Goal: Task Accomplishment & Management: Manage account settings

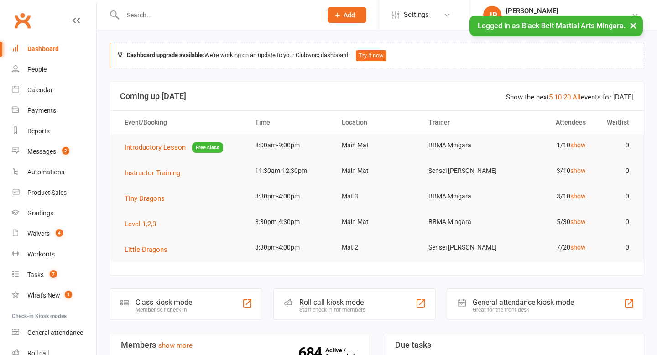
click at [170, 12] on input "text" at bounding box center [218, 15] width 196 height 13
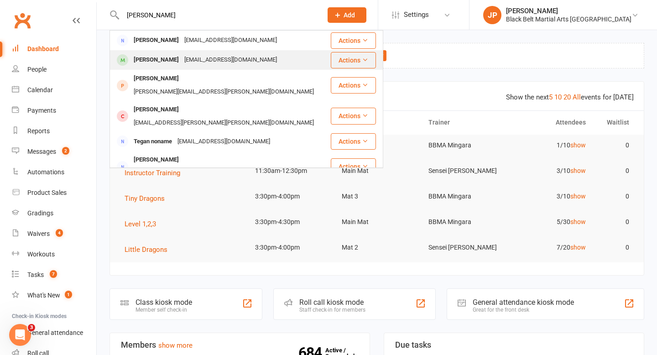
type input "[PERSON_NAME]"
click at [150, 57] on div "[PERSON_NAME]" at bounding box center [156, 59] width 51 height 13
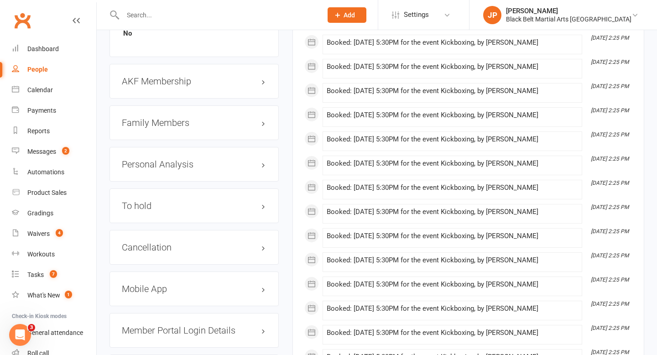
scroll to position [1018, 0]
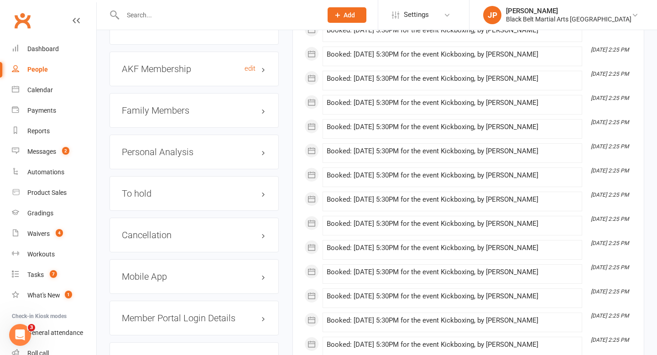
click at [160, 64] on h3 "AKF Membership edit" at bounding box center [194, 69] width 145 height 10
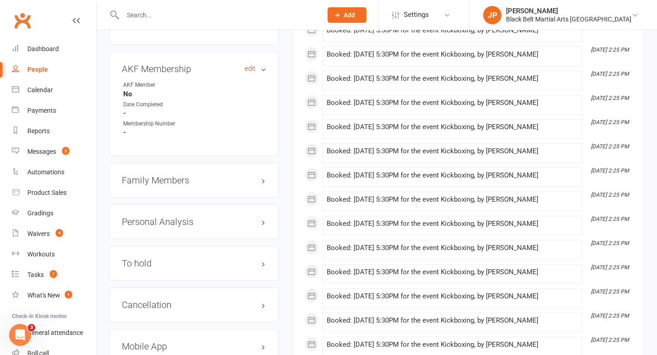
click at [248, 65] on link "edit" at bounding box center [250, 69] width 11 height 8
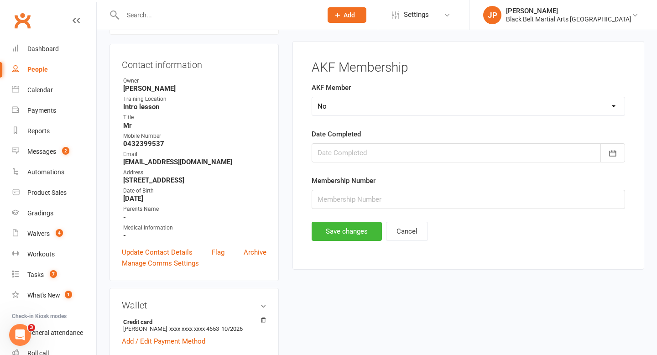
scroll to position [78, 0]
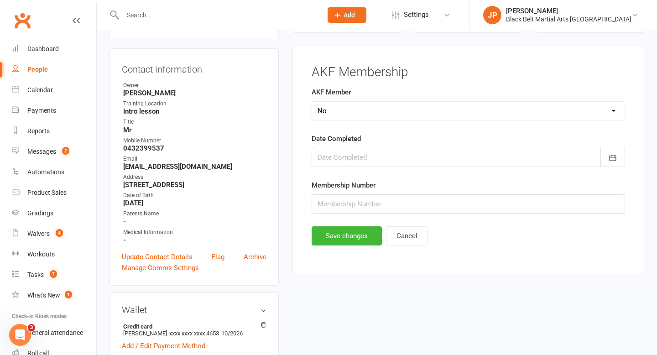
click at [339, 111] on select "Select Yes No Cancelled Transfered" at bounding box center [468, 111] width 313 height 18
select select "Yes"
click at [347, 163] on div at bounding box center [469, 157] width 314 height 19
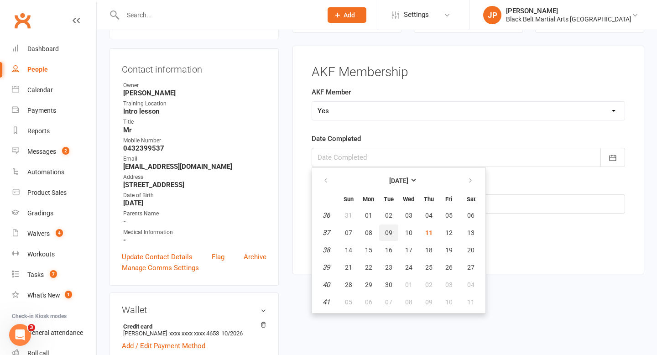
click at [390, 232] on span "09" at bounding box center [388, 232] width 7 height 7
type input "[DATE]"
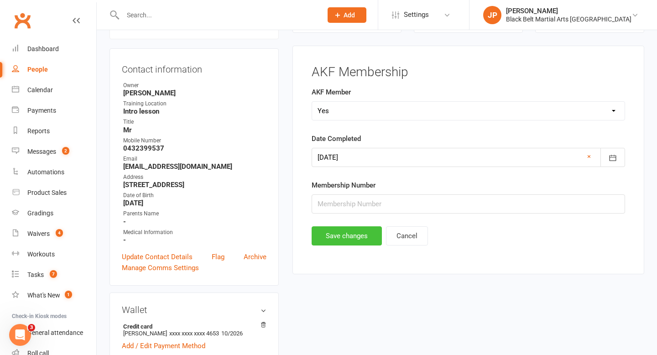
click at [345, 242] on button "Save changes" at bounding box center [347, 235] width 70 height 19
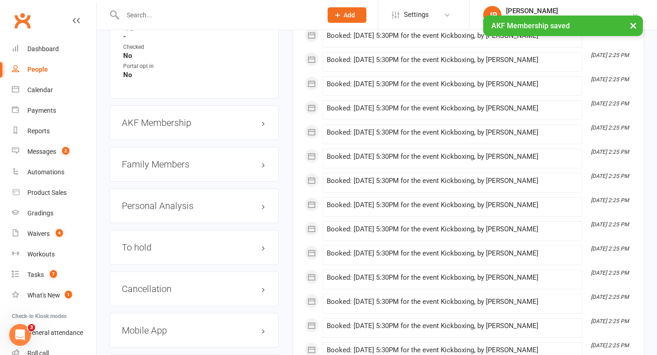
scroll to position [968, 0]
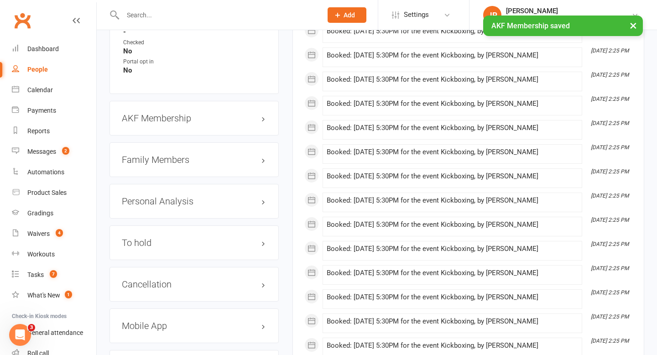
click at [264, 157] on h3 "Family Members" at bounding box center [194, 160] width 145 height 10
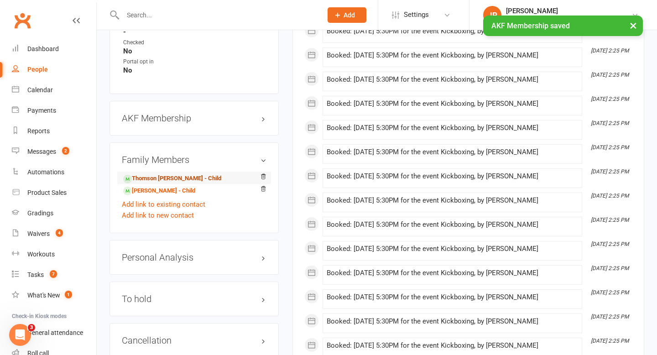
click at [173, 174] on link "Thomson [PERSON_NAME] - Child" at bounding box center [172, 179] width 98 height 10
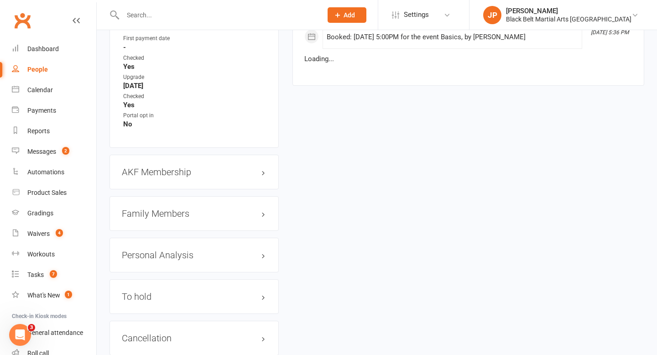
scroll to position [951, 0]
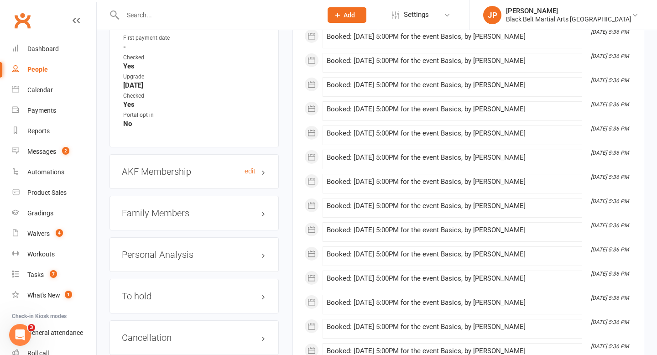
click at [173, 167] on h3 "AKF Membership edit" at bounding box center [194, 172] width 145 height 10
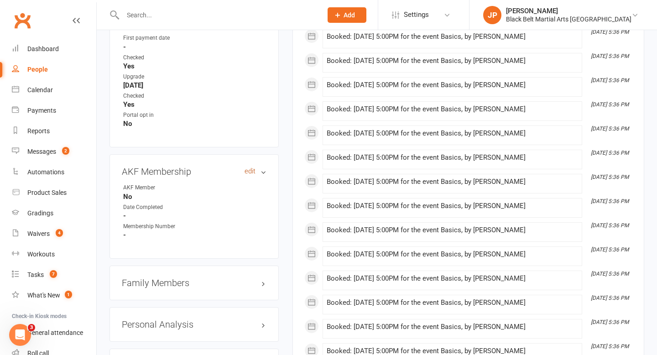
click at [249, 168] on link "edit" at bounding box center [250, 172] width 11 height 8
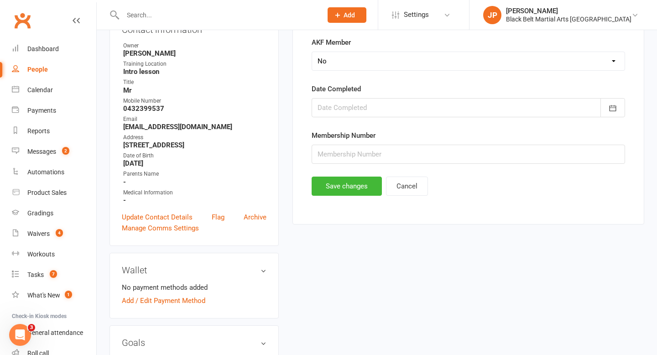
scroll to position [78, 0]
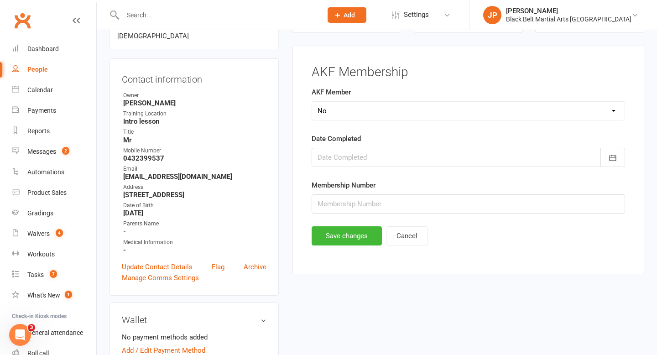
click at [349, 115] on select "Select Yes No Cancelled Transfered" at bounding box center [468, 111] width 313 height 18
select select "Yes"
click at [350, 155] on div at bounding box center [469, 157] width 314 height 19
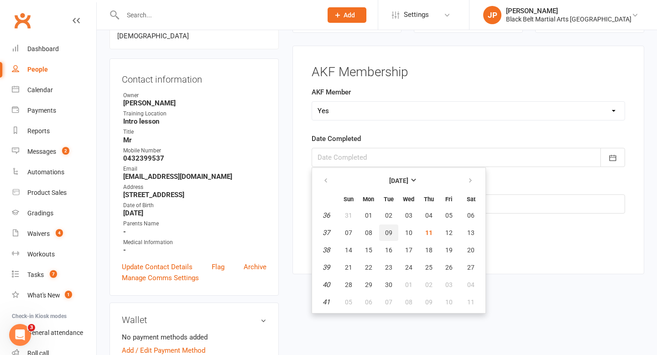
click at [392, 235] on span "09" at bounding box center [388, 232] width 7 height 7
type input "[DATE]"
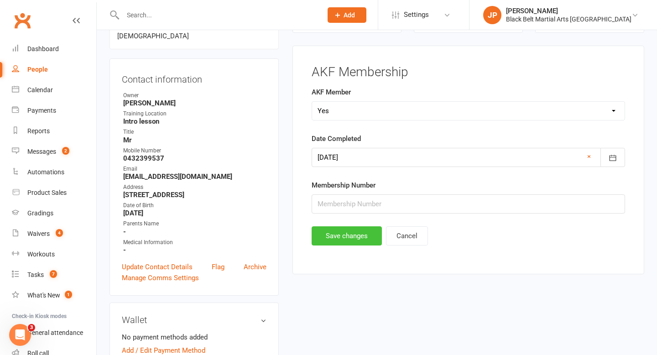
click at [345, 242] on button "Save changes" at bounding box center [347, 235] width 70 height 19
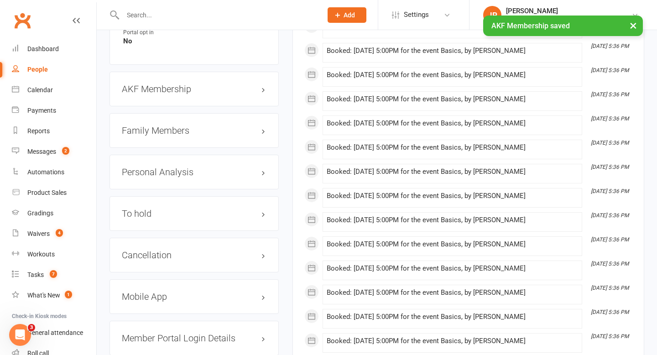
scroll to position [1026, 0]
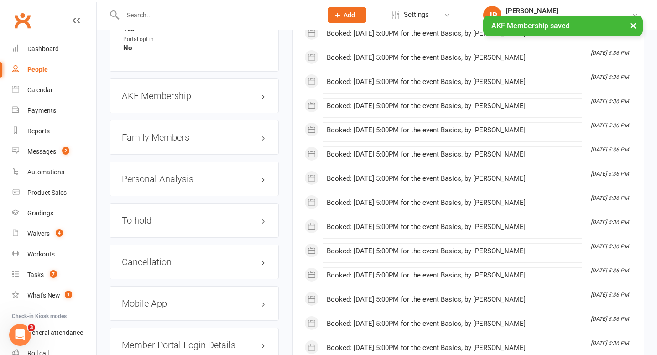
click at [196, 132] on h3 "Family Members" at bounding box center [194, 137] width 145 height 10
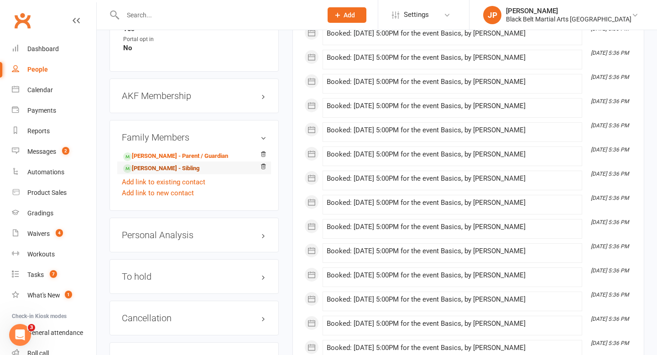
click at [172, 164] on link "[PERSON_NAME] - Sibling" at bounding box center [161, 169] width 76 height 10
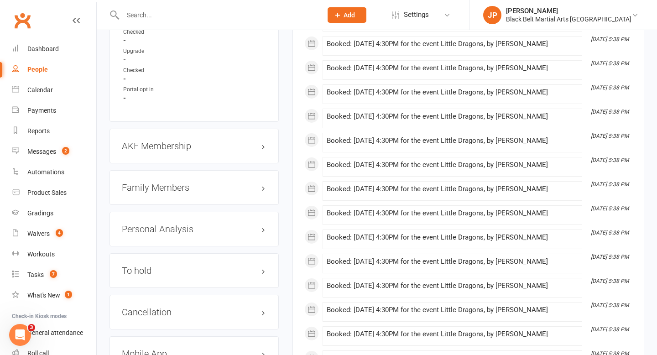
scroll to position [914, 0]
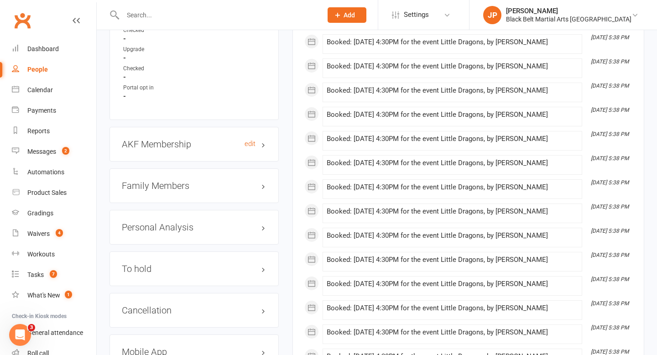
click at [203, 139] on h3 "AKF Membership edit" at bounding box center [194, 144] width 145 height 10
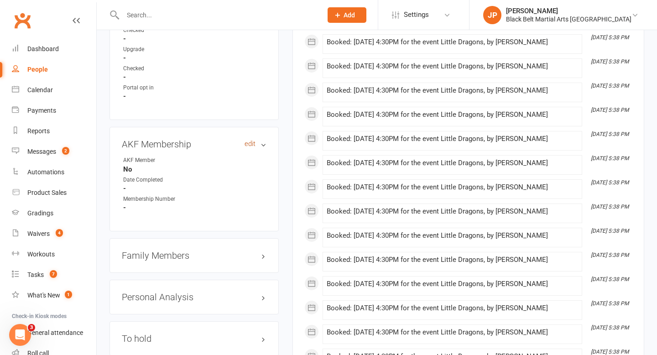
click at [247, 140] on link "edit" at bounding box center [250, 144] width 11 height 8
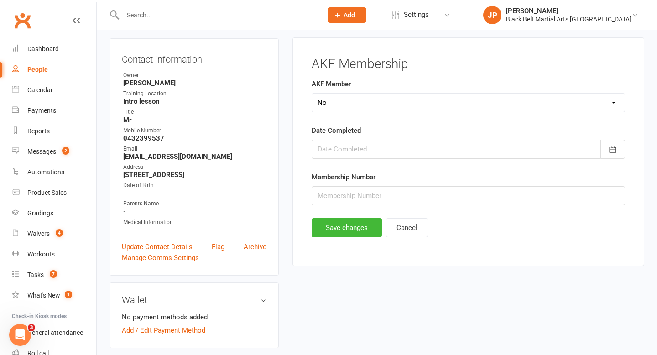
scroll to position [78, 0]
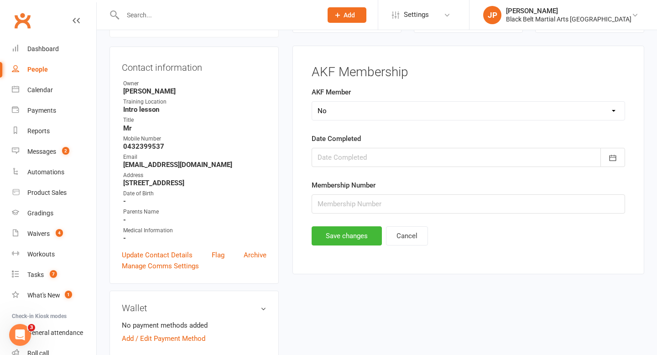
click at [336, 113] on select "Select Yes No Cancelled Transfered" at bounding box center [468, 111] width 313 height 18
select select "Yes"
click at [348, 156] on div at bounding box center [469, 157] width 314 height 19
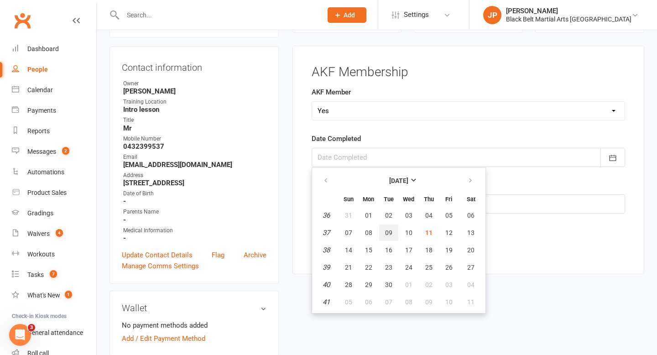
click at [390, 235] on span "09" at bounding box center [388, 232] width 7 height 7
type input "[DATE]"
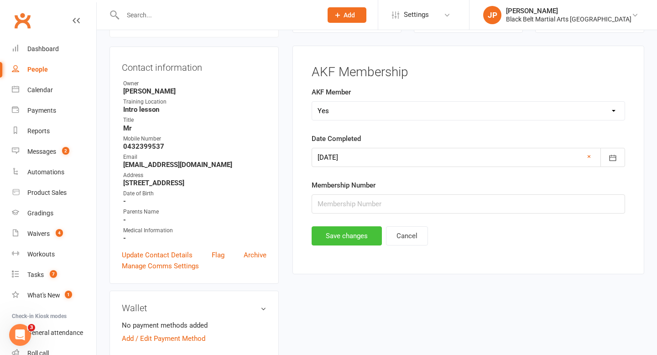
click at [342, 240] on button "Save changes" at bounding box center [347, 235] width 70 height 19
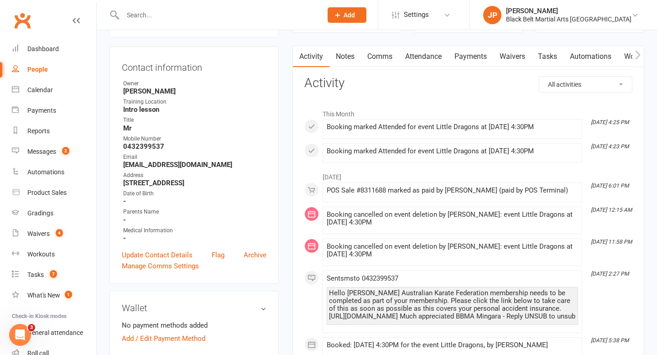
click at [247, 13] on input "text" at bounding box center [218, 15] width 196 height 13
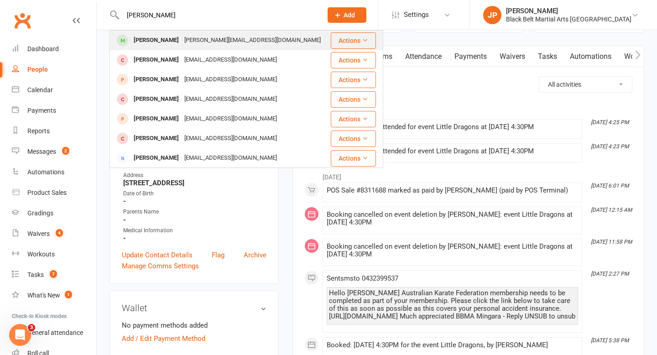
type input "[PERSON_NAME]"
click at [149, 42] on div "[PERSON_NAME]" at bounding box center [156, 40] width 51 height 13
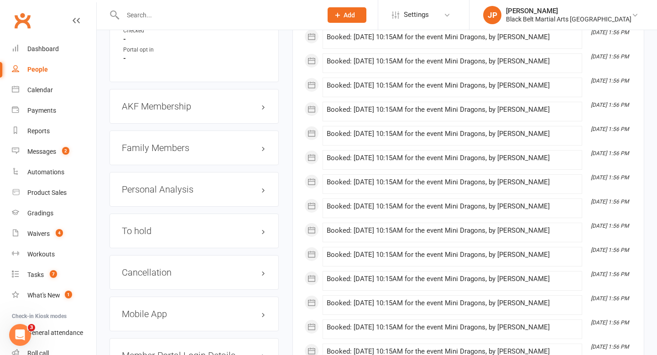
scroll to position [979, 0]
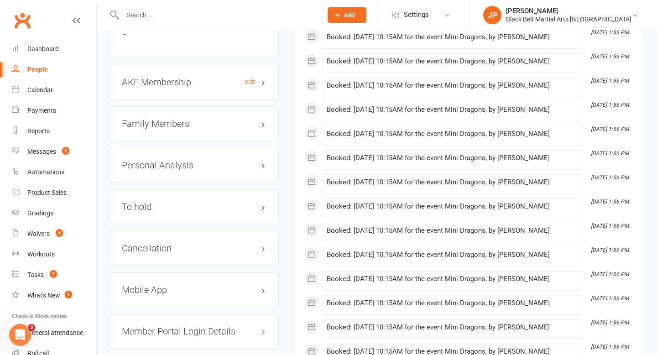
click at [179, 77] on h3 "AKF Membership edit" at bounding box center [194, 82] width 145 height 10
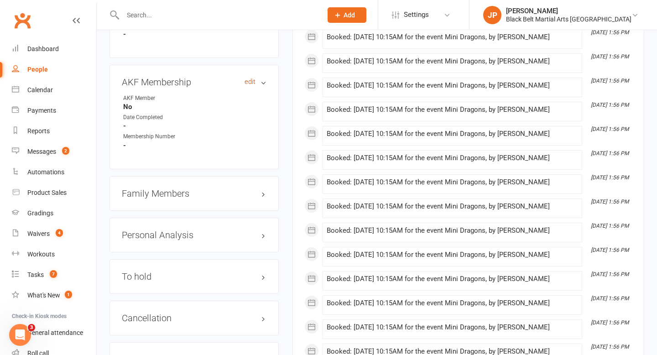
click at [248, 78] on link "edit" at bounding box center [250, 82] width 11 height 8
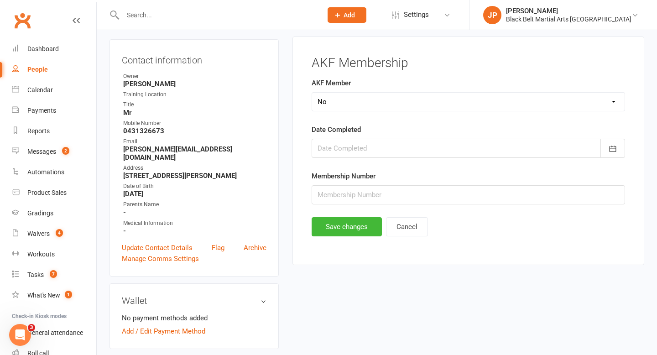
scroll to position [78, 0]
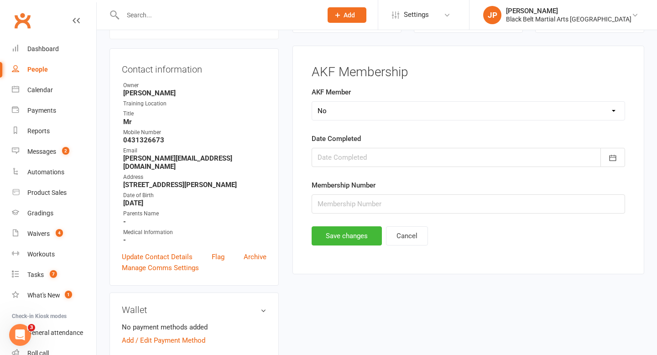
click at [340, 112] on select "Select Yes No Cancelled Transfered" at bounding box center [468, 111] width 313 height 18
select select "Yes"
click at [331, 155] on div at bounding box center [469, 157] width 314 height 19
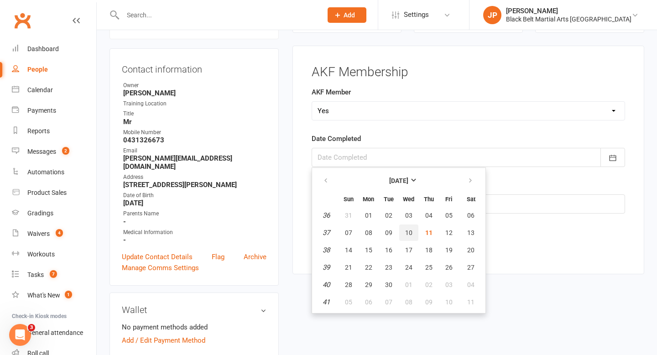
click at [410, 234] on span "10" at bounding box center [408, 232] width 7 height 7
type input "[DATE]"
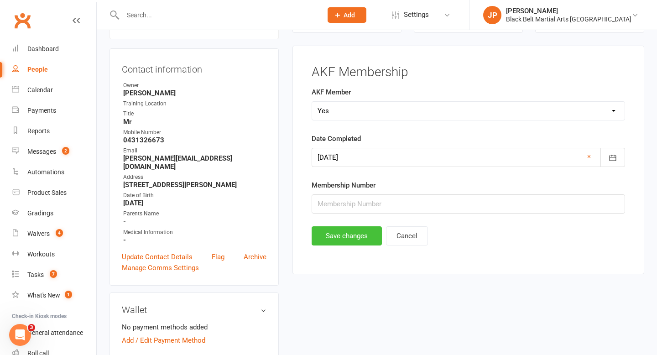
click at [334, 237] on button "Save changes" at bounding box center [347, 235] width 70 height 19
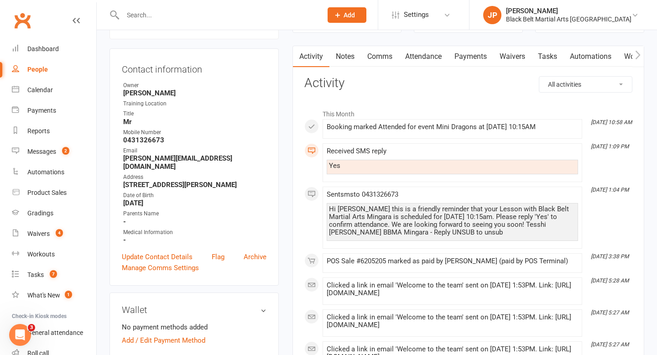
click at [278, 16] on input "text" at bounding box center [218, 15] width 196 height 13
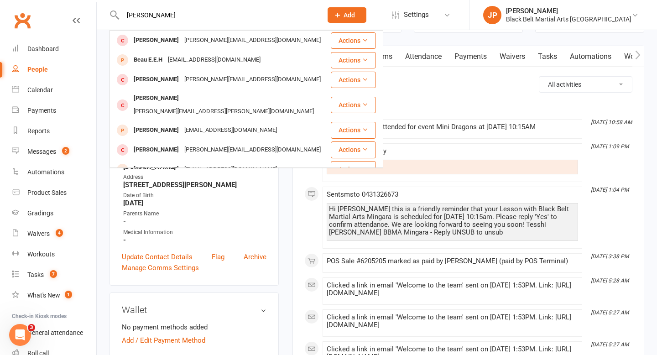
type input "[PERSON_NAME]"
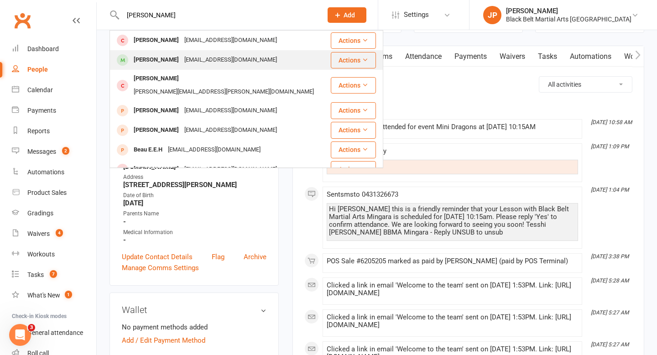
click at [182, 64] on div "[EMAIL_ADDRESS][DOMAIN_NAME]" at bounding box center [231, 59] width 98 height 13
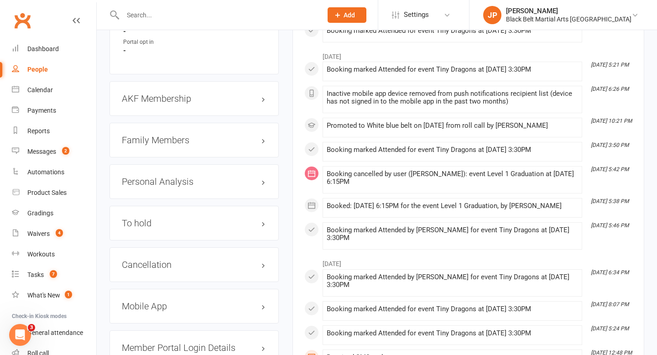
scroll to position [996, 0]
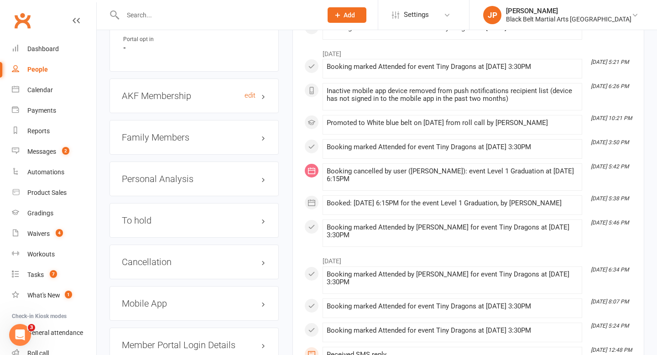
click at [188, 91] on h3 "AKF Membership edit" at bounding box center [194, 96] width 145 height 10
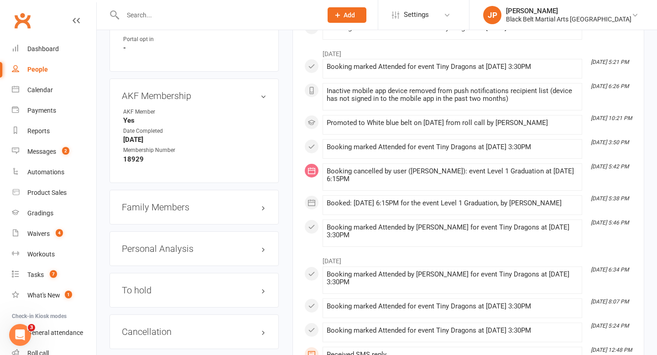
click at [241, 15] on input "text" at bounding box center [218, 15] width 196 height 13
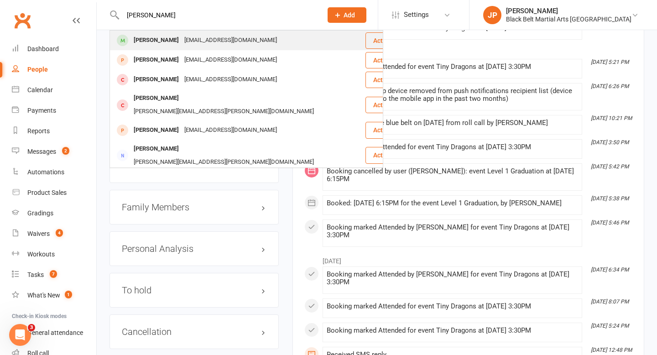
type input "[PERSON_NAME]"
click at [162, 43] on div "[PERSON_NAME]" at bounding box center [156, 40] width 51 height 13
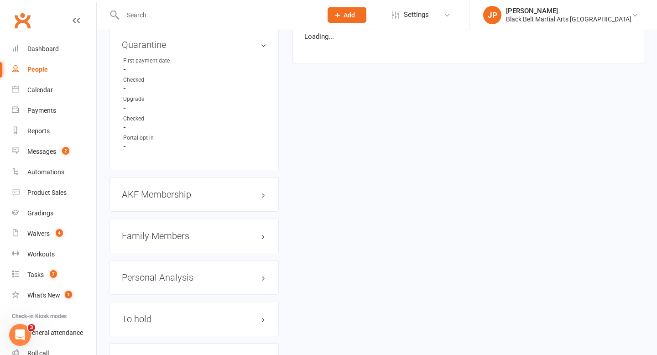
scroll to position [884, 0]
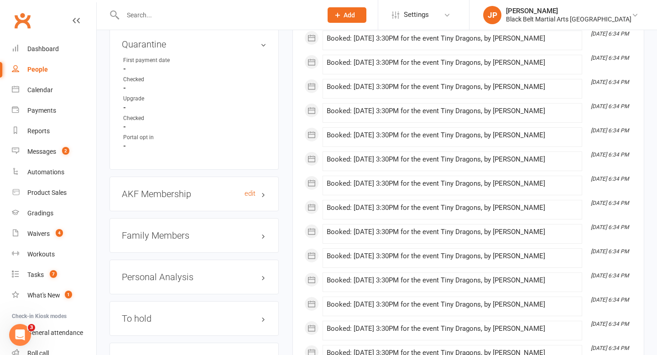
click at [182, 190] on h3 "AKF Membership edit" at bounding box center [194, 194] width 145 height 10
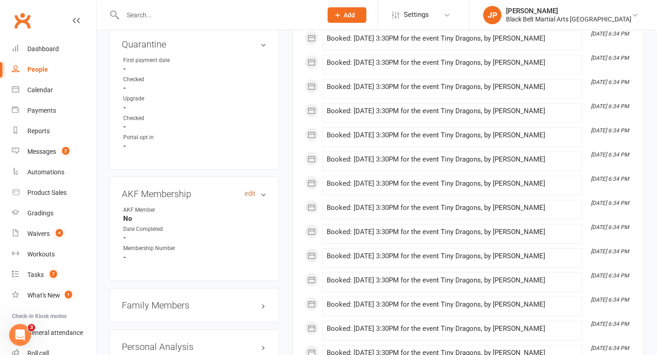
click at [247, 191] on link "edit" at bounding box center [250, 194] width 11 height 8
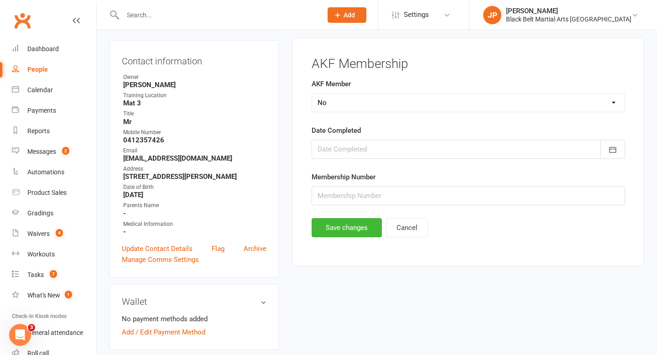
scroll to position [78, 0]
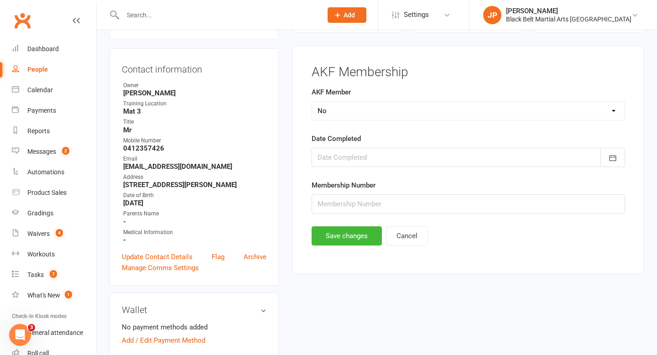
click at [340, 116] on select "Select Yes No Cancelled Transfered" at bounding box center [468, 111] width 313 height 18
select select "Yes"
click at [366, 160] on div at bounding box center [469, 157] width 314 height 19
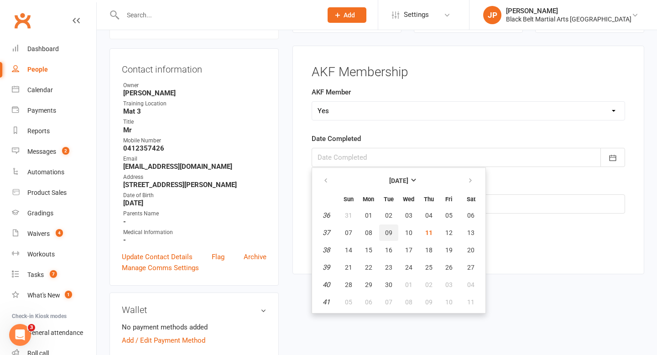
click at [389, 230] on span "09" at bounding box center [388, 232] width 7 height 7
type input "[DATE]"
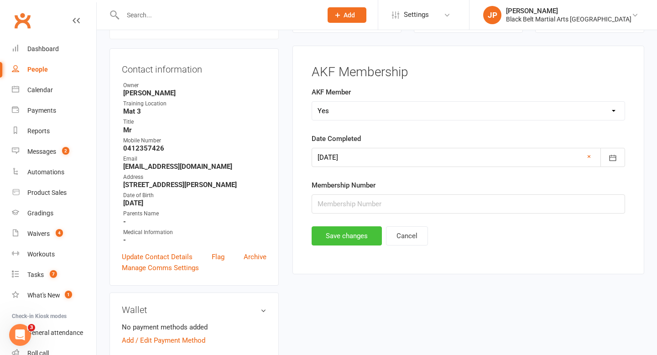
click at [337, 238] on button "Save changes" at bounding box center [347, 235] width 70 height 19
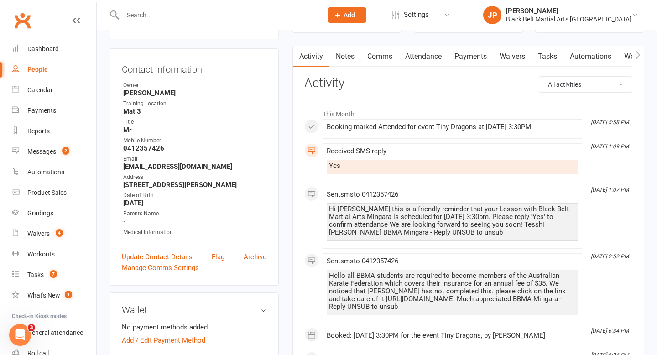
click at [240, 16] on input "text" at bounding box center [218, 15] width 196 height 13
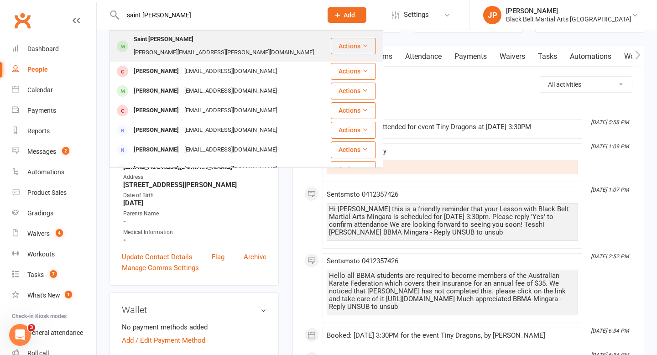
type input "saint [PERSON_NAME]"
click at [158, 39] on div "Saint [PERSON_NAME]" at bounding box center [163, 39] width 65 height 13
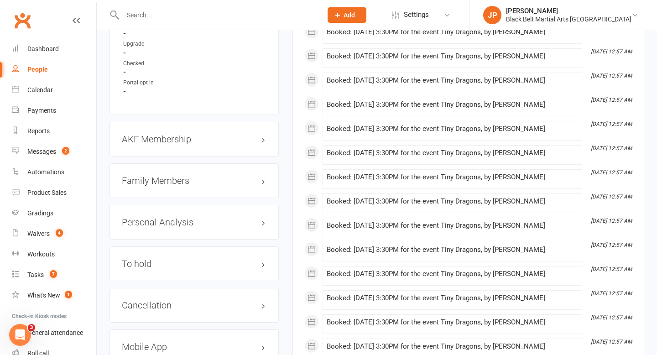
scroll to position [983, 0]
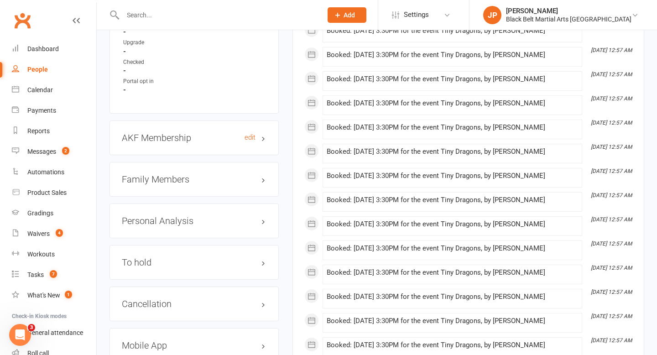
click at [198, 133] on h3 "AKF Membership edit" at bounding box center [194, 138] width 145 height 10
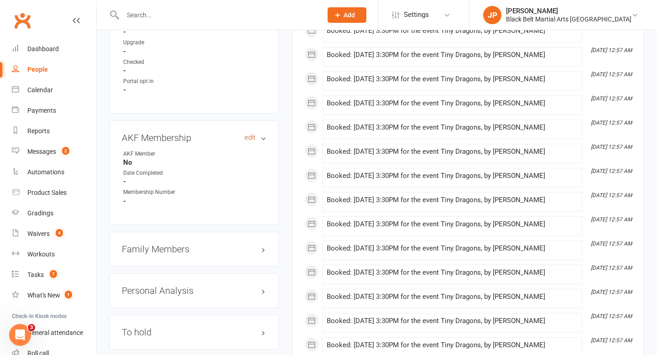
click at [246, 134] on link "edit" at bounding box center [250, 138] width 11 height 8
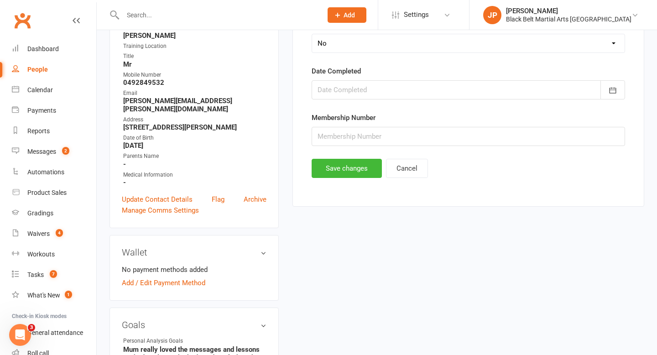
scroll to position [78, 0]
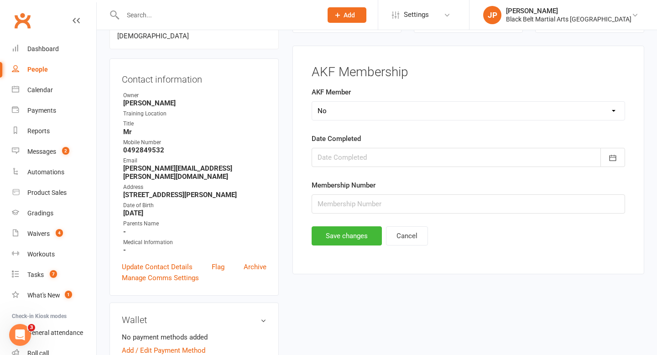
click at [326, 116] on select "Select Yes No Cancelled Transfered" at bounding box center [468, 111] width 313 height 18
select select "Yes"
click at [366, 158] on div at bounding box center [469, 157] width 314 height 19
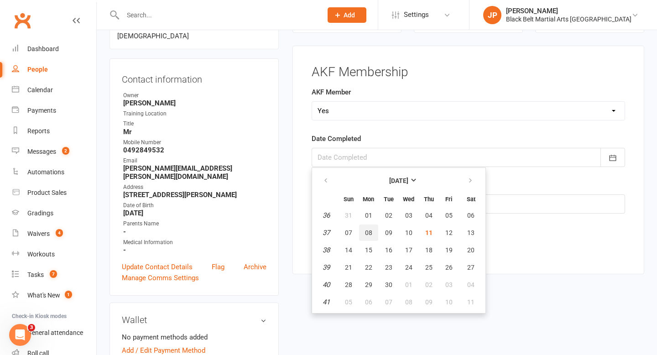
click at [369, 234] on span "08" at bounding box center [368, 232] width 7 height 7
type input "[DATE]"
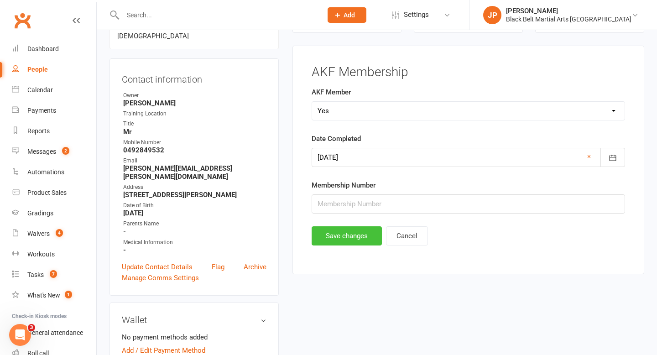
click at [342, 234] on button "Save changes" at bounding box center [347, 235] width 70 height 19
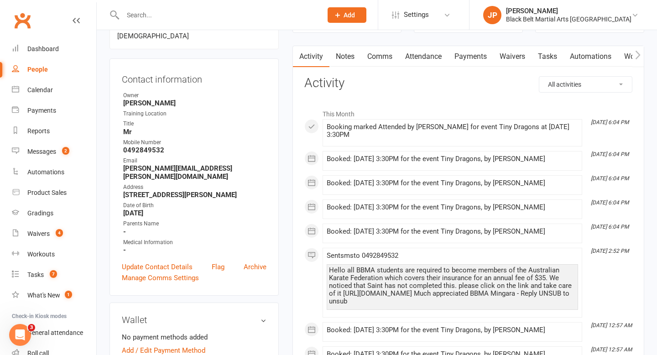
click at [255, 17] on input "text" at bounding box center [218, 15] width 196 height 13
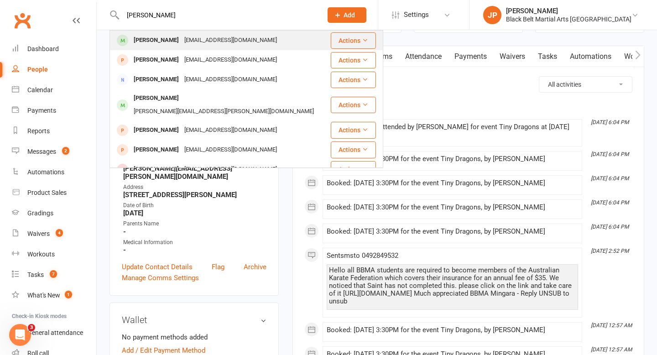
type input "[PERSON_NAME]"
click at [159, 44] on div "[PERSON_NAME]" at bounding box center [156, 40] width 51 height 13
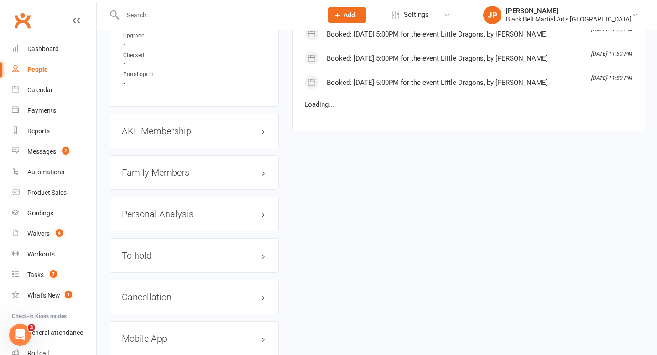
scroll to position [939, 0]
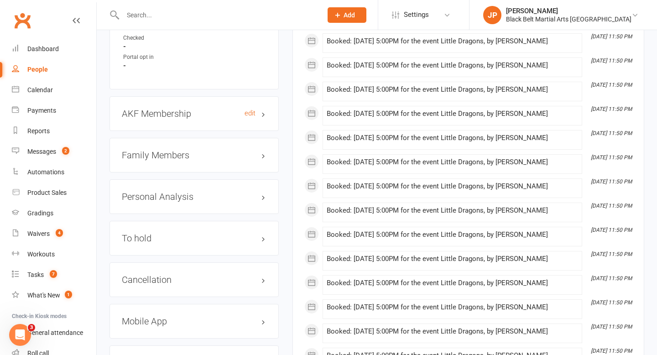
click at [196, 109] on h3 "AKF Membership edit" at bounding box center [194, 114] width 145 height 10
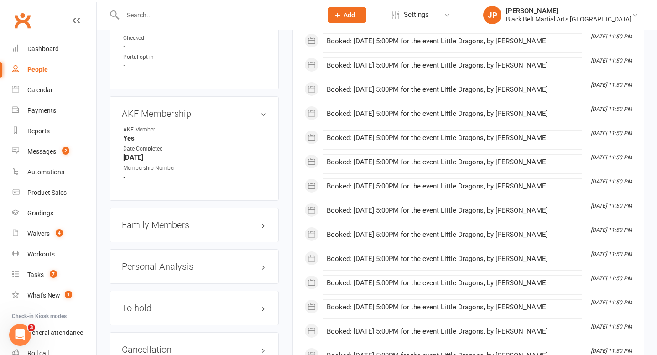
click at [263, 13] on input "text" at bounding box center [218, 15] width 196 height 13
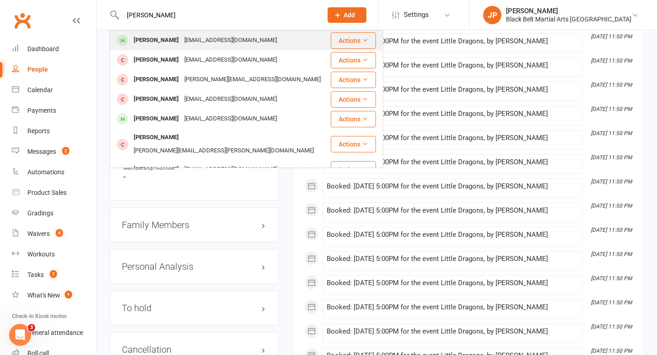
type input "[PERSON_NAME]"
click at [193, 36] on div "[EMAIL_ADDRESS][DOMAIN_NAME]" at bounding box center [231, 40] width 98 height 13
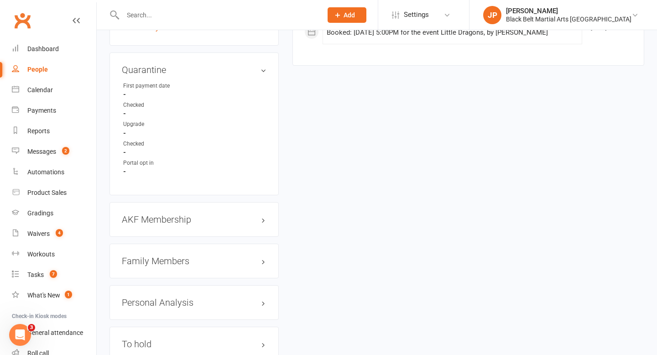
scroll to position [850, 0]
click at [169, 214] on h3 "AKF Membership edit" at bounding box center [194, 219] width 145 height 10
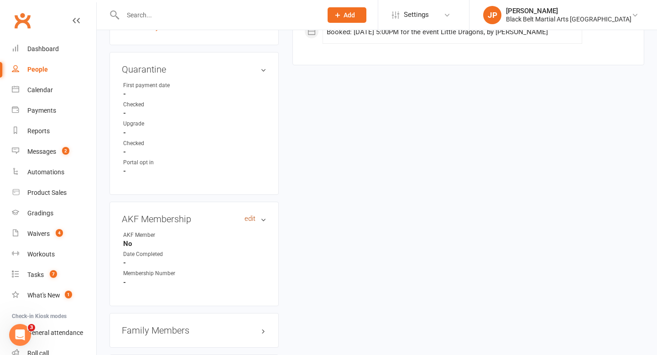
click at [248, 215] on link "edit" at bounding box center [250, 219] width 11 height 8
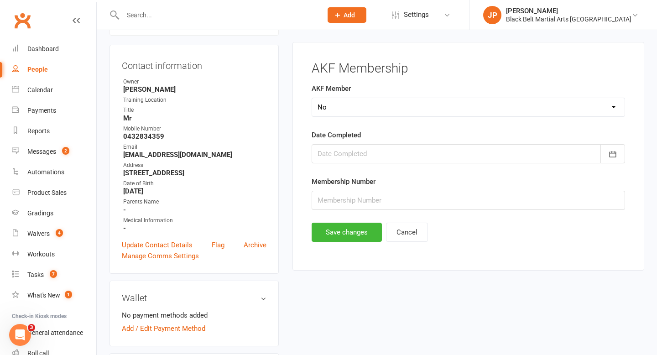
scroll to position [78, 0]
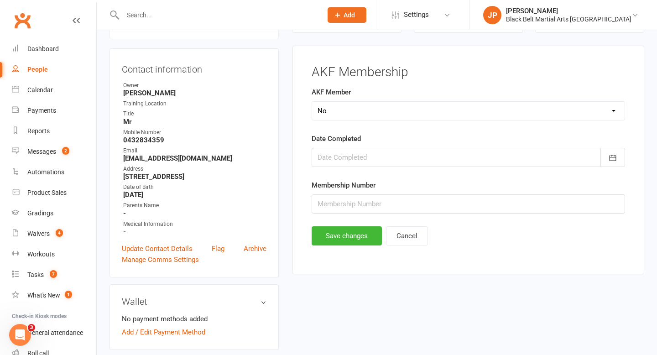
click at [348, 111] on select "Select Yes No Cancelled Transfered" at bounding box center [468, 111] width 313 height 18
select select "Yes"
click at [376, 155] on div at bounding box center [469, 157] width 314 height 19
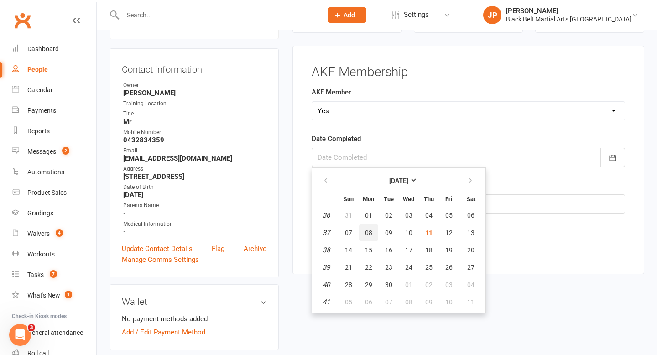
click at [371, 233] on span "08" at bounding box center [368, 232] width 7 height 7
type input "[DATE]"
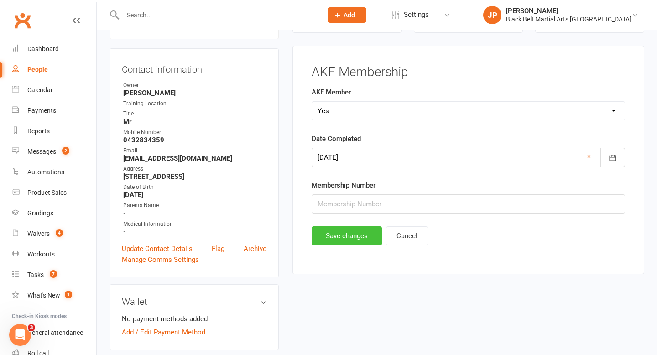
click at [347, 235] on button "Save changes" at bounding box center [347, 235] width 70 height 19
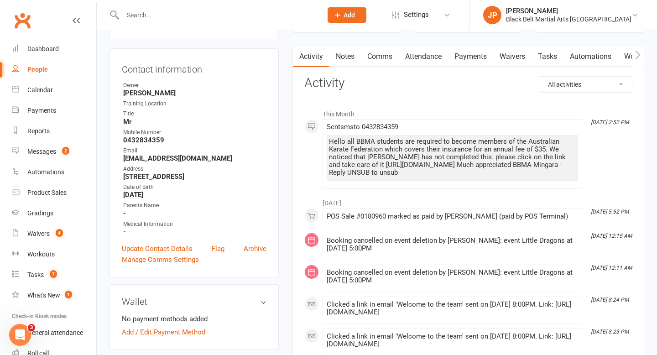
click at [273, 14] on input "text" at bounding box center [218, 15] width 196 height 13
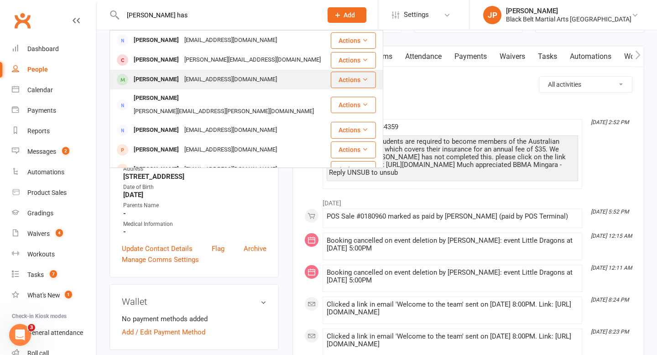
type input "[PERSON_NAME] has"
click at [194, 83] on div "[EMAIL_ADDRESS][DOMAIN_NAME]" at bounding box center [231, 79] width 98 height 13
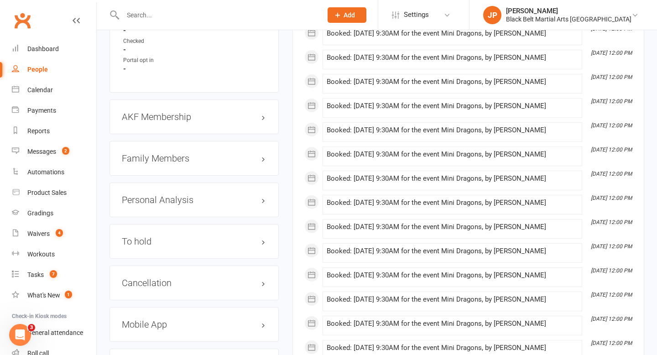
scroll to position [987, 0]
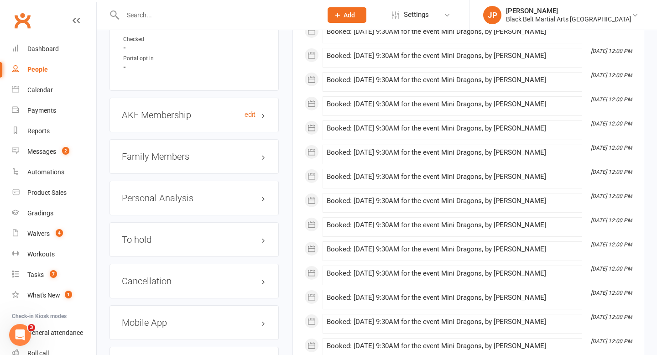
click at [171, 119] on h3 "AKF Membership edit" at bounding box center [194, 115] width 145 height 10
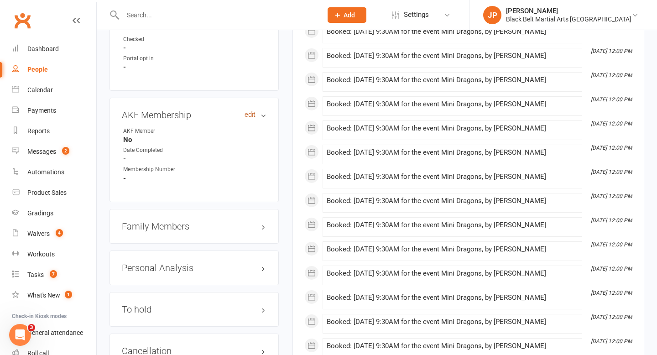
click at [249, 117] on link "edit" at bounding box center [250, 115] width 11 height 8
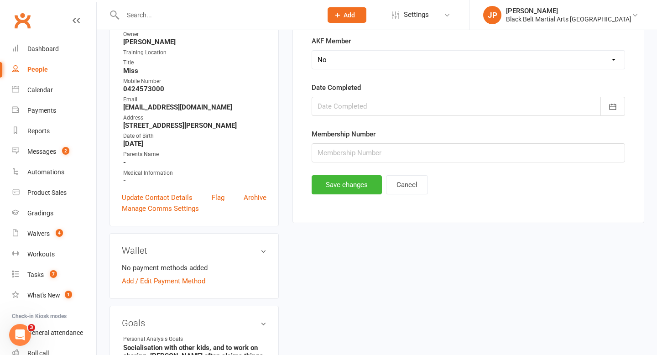
scroll to position [78, 0]
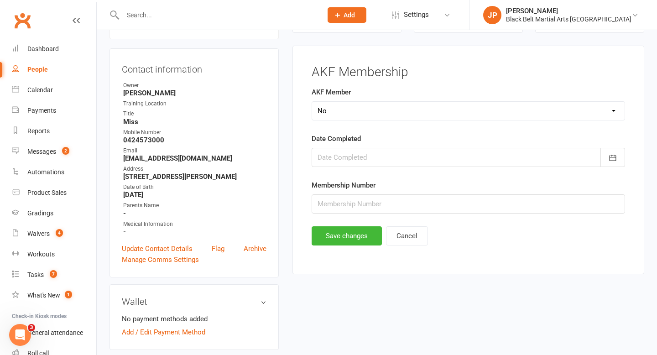
click at [337, 115] on select "Select Yes No Cancelled Transfered" at bounding box center [468, 111] width 313 height 18
select select "Yes"
click at [349, 158] on div at bounding box center [469, 157] width 314 height 19
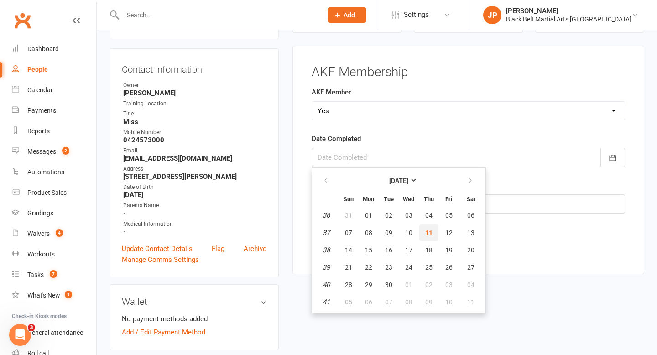
click at [428, 232] on span "11" at bounding box center [429, 232] width 7 height 7
type input "[DATE]"
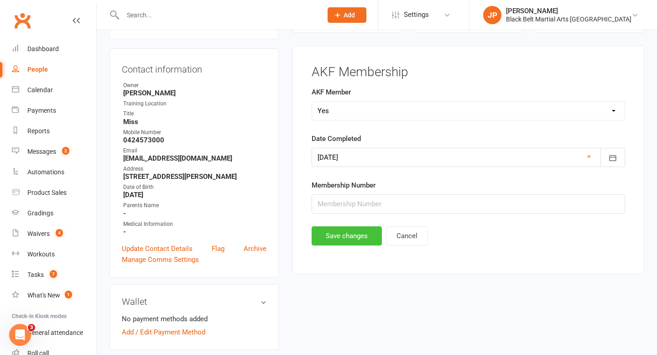
click at [339, 229] on button "Save changes" at bounding box center [347, 235] width 70 height 19
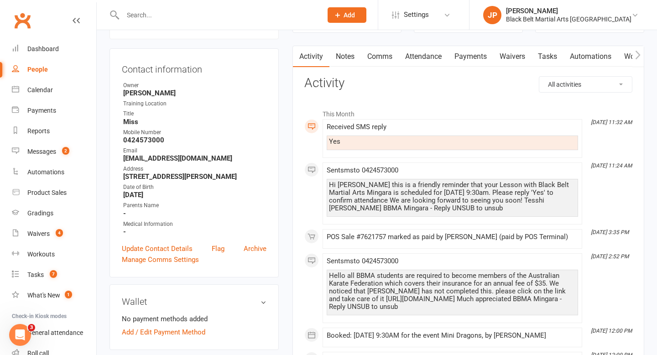
click at [273, 12] on input "text" at bounding box center [218, 15] width 196 height 13
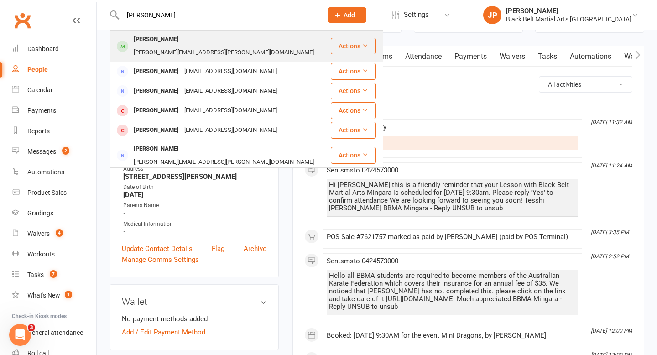
type input "[PERSON_NAME]"
click at [154, 38] on div "[PERSON_NAME]" at bounding box center [156, 39] width 51 height 13
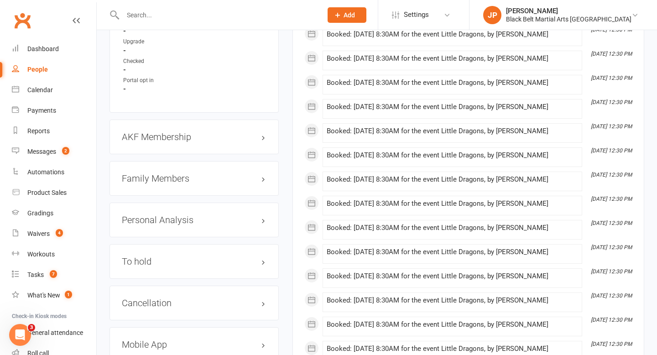
scroll to position [991, 0]
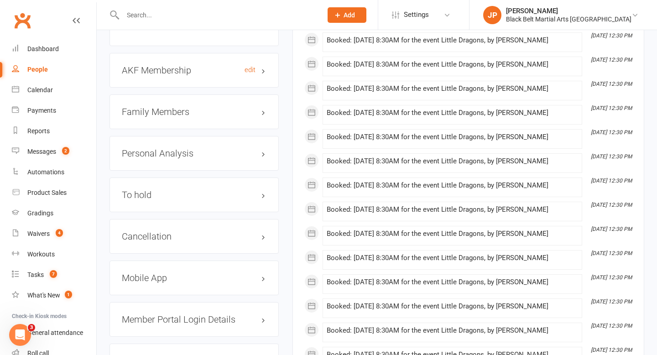
click at [186, 65] on h3 "AKF Membership edit" at bounding box center [194, 70] width 145 height 10
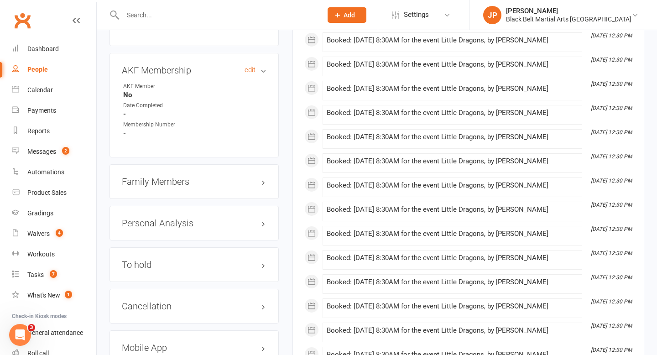
click at [248, 65] on h3 "AKF Membership edit" at bounding box center [194, 70] width 145 height 10
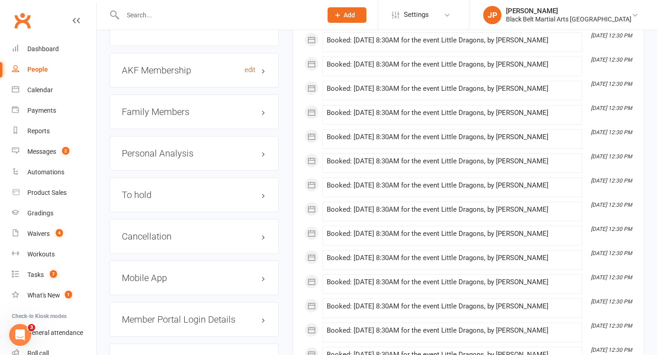
click at [249, 66] on link "edit" at bounding box center [250, 70] width 11 height 8
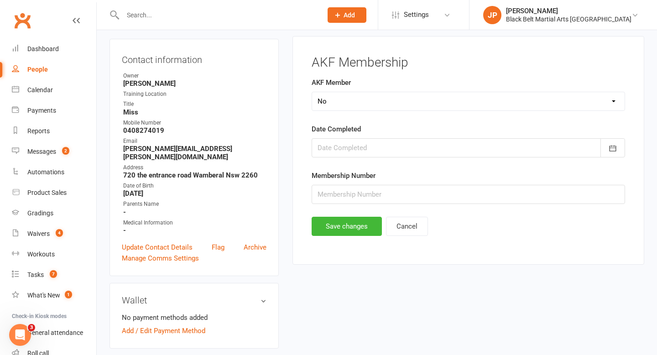
scroll to position [78, 0]
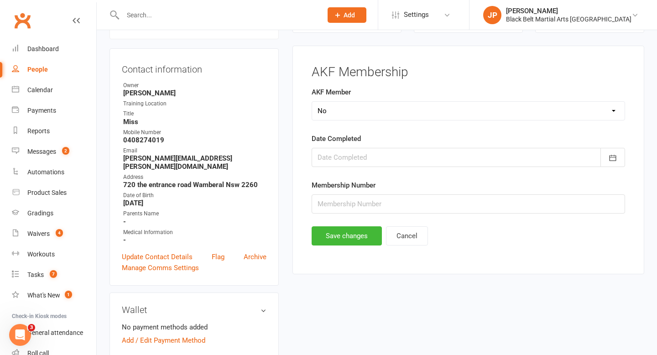
click at [333, 110] on select "Select Yes No Cancelled Transfered" at bounding box center [468, 111] width 313 height 18
select select "Yes"
click at [344, 164] on div at bounding box center [469, 157] width 314 height 19
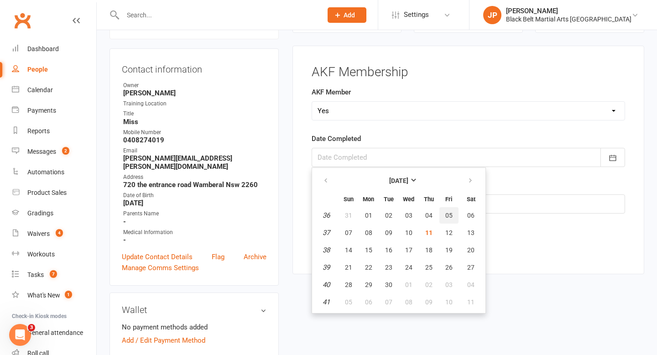
click at [449, 216] on span "05" at bounding box center [449, 215] width 7 height 7
type input "[DATE]"
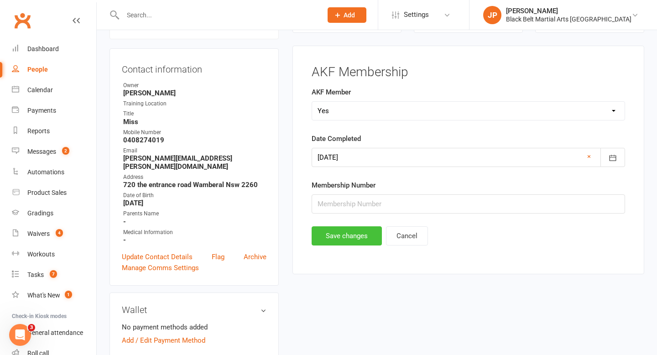
click at [341, 235] on button "Save changes" at bounding box center [347, 235] width 70 height 19
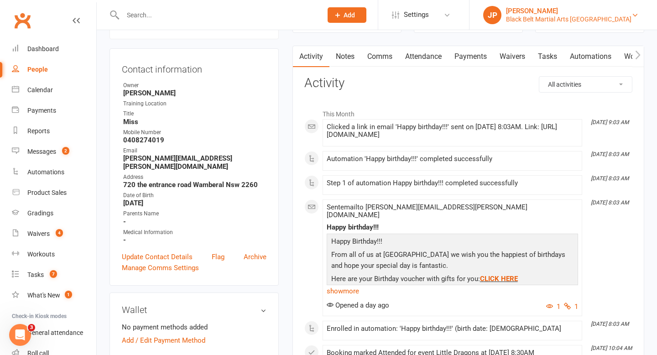
click at [573, 21] on div "Black Belt Martial Arts [GEOGRAPHIC_DATA]" at bounding box center [569, 19] width 126 height 8
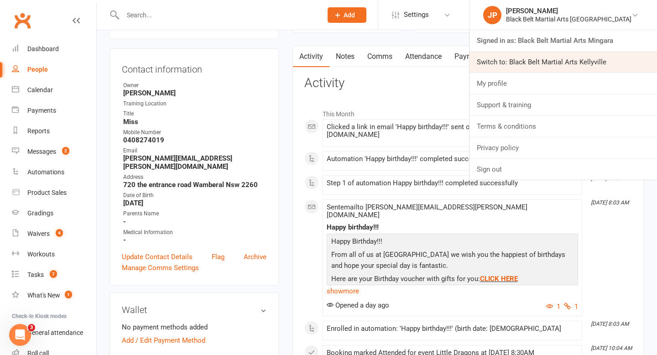
click at [574, 61] on link "Switch to: Black Belt Martial Arts Kellyville" at bounding box center [564, 62] width 188 height 21
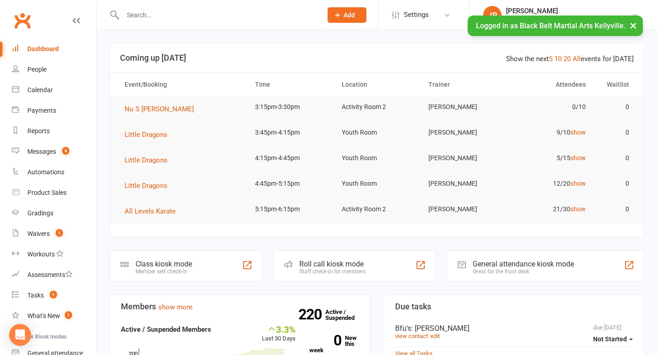
click at [242, 16] on input "text" at bounding box center [218, 15] width 196 height 13
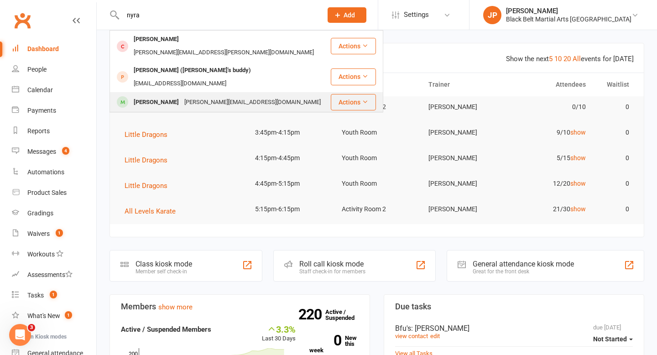
type input "nyra"
click at [190, 96] on div "prachi.pc20@gmail.com" at bounding box center [253, 102] width 142 height 13
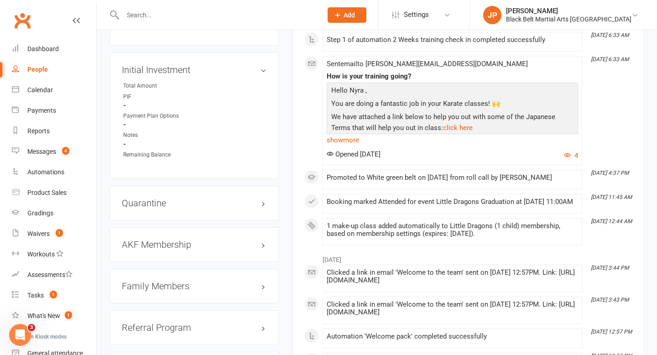
scroll to position [897, 0]
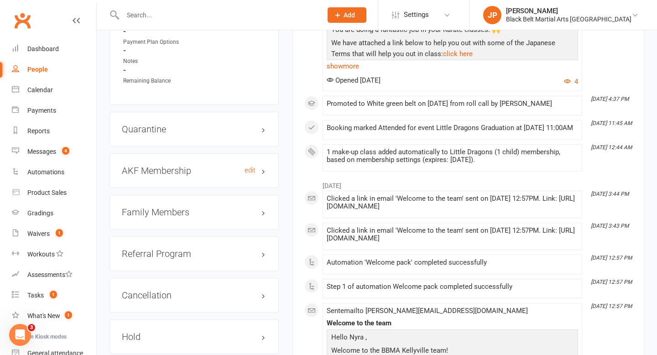
click at [151, 166] on h3 "AKF Membership edit" at bounding box center [194, 171] width 145 height 10
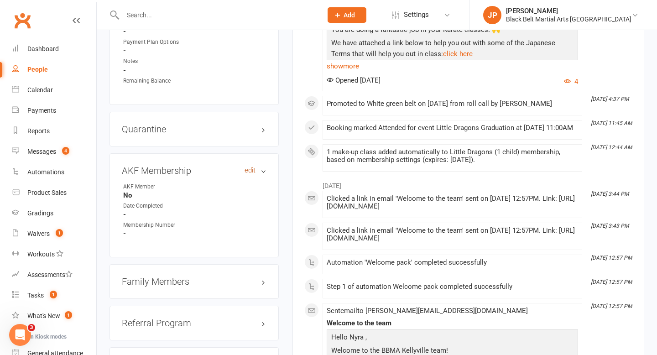
click at [248, 168] on link "edit" at bounding box center [250, 171] width 11 height 8
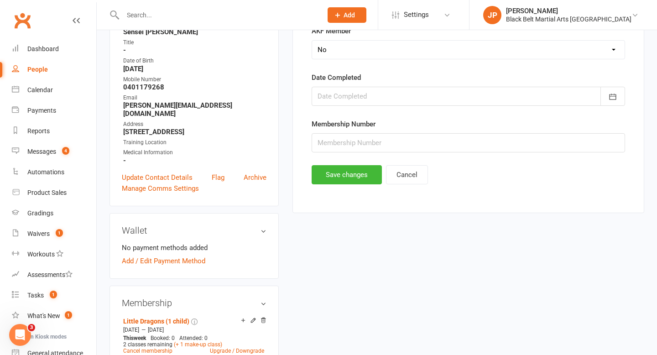
scroll to position [78, 0]
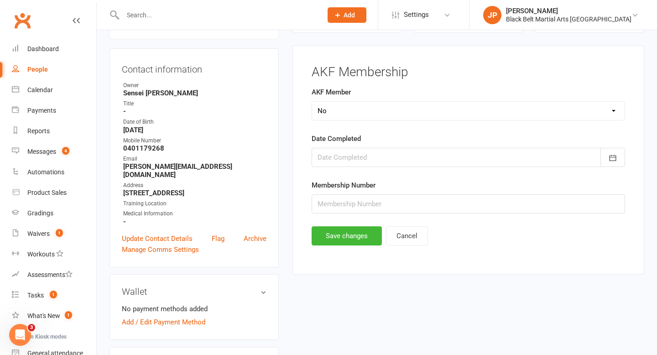
click at [342, 115] on select "Select Yes No Cancelled" at bounding box center [468, 111] width 313 height 18
select select "Yes"
click at [373, 156] on div at bounding box center [469, 157] width 314 height 19
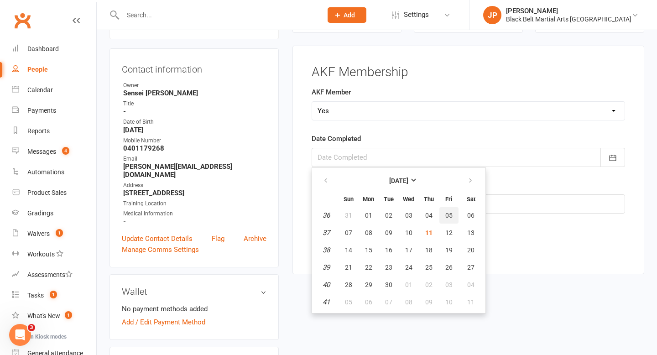
click at [452, 214] on span "05" at bounding box center [449, 215] width 7 height 7
type input "[DATE]"
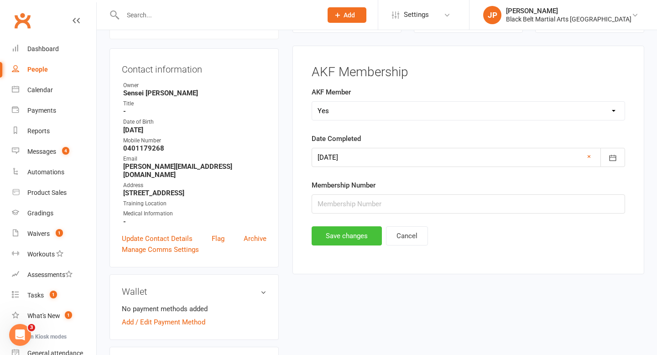
click at [335, 236] on button "Save changes" at bounding box center [347, 235] width 70 height 19
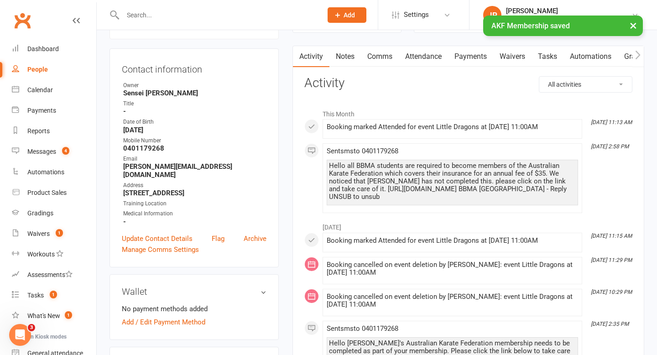
click at [245, 14] on input "text" at bounding box center [218, 15] width 196 height 13
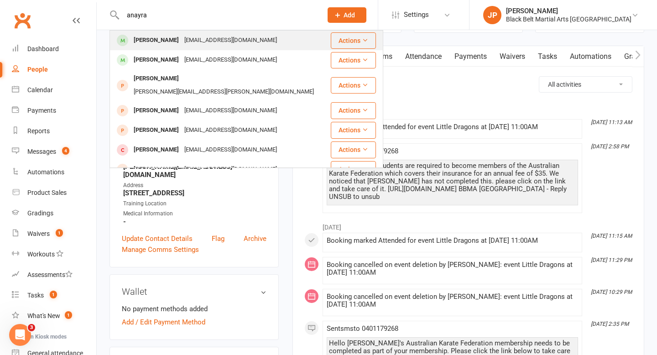
type input "anayra"
click at [179, 41] on div "Anayra Rajhuvenshi" at bounding box center [156, 40] width 51 height 13
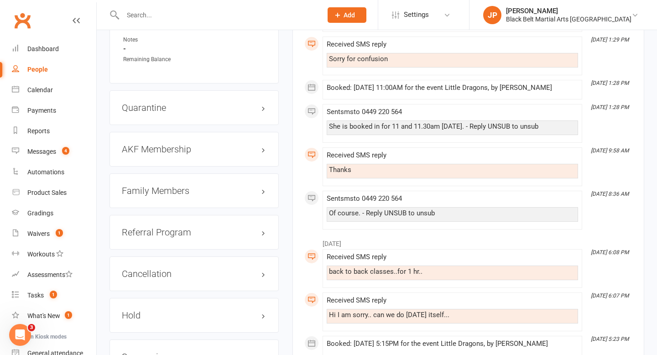
scroll to position [930, 0]
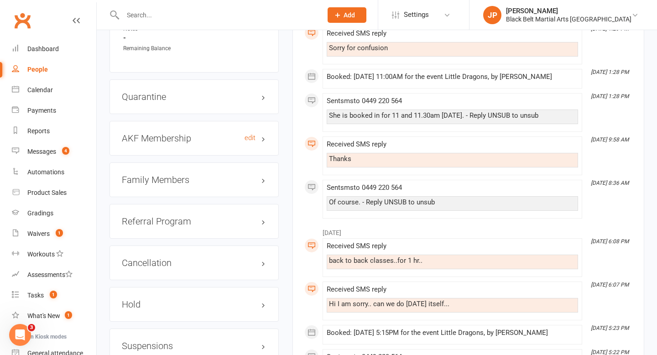
click at [196, 133] on h3 "AKF Membership edit" at bounding box center [194, 138] width 145 height 10
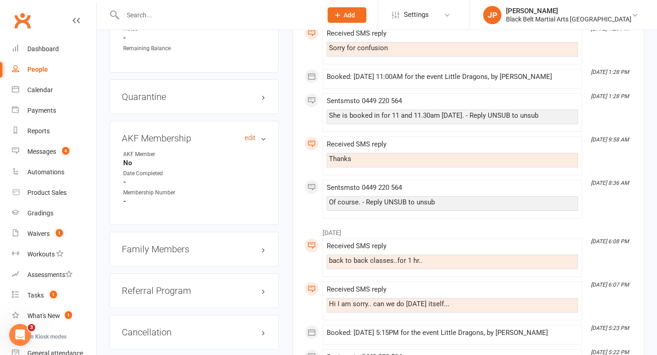
click at [248, 135] on link "edit" at bounding box center [250, 138] width 11 height 8
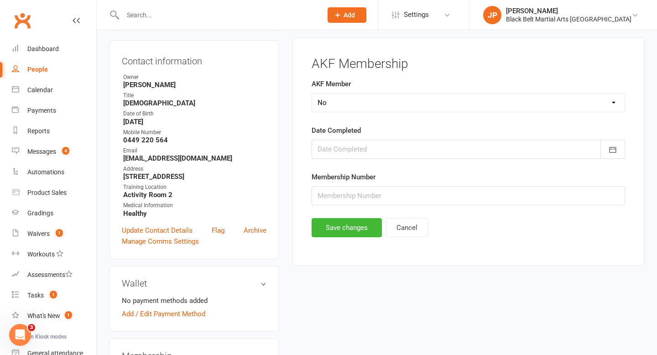
scroll to position [78, 0]
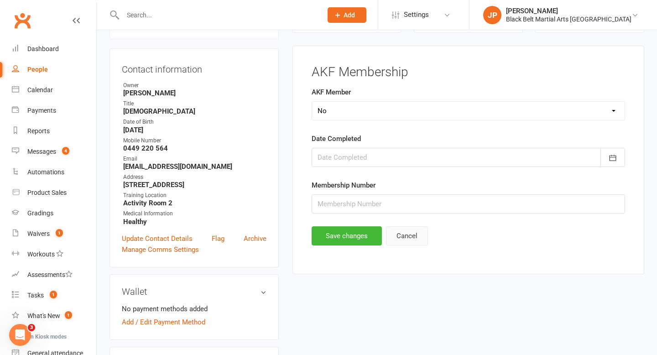
click at [409, 236] on button "Cancel" at bounding box center [407, 235] width 42 height 19
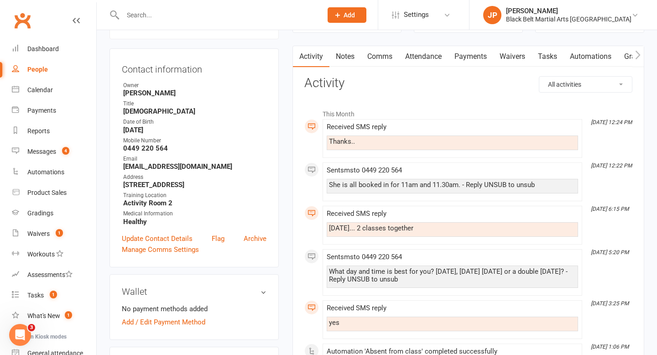
click at [284, 15] on input "text" at bounding box center [218, 15] width 196 height 13
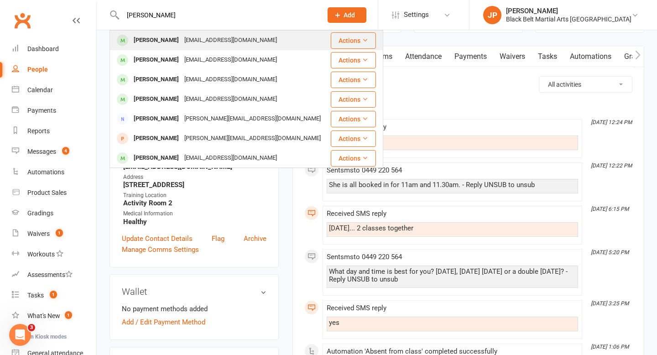
type input "ethan xie"
click at [158, 32] on div "Ethan Xie Ethanunsw@gmail.com" at bounding box center [220, 40] width 220 height 19
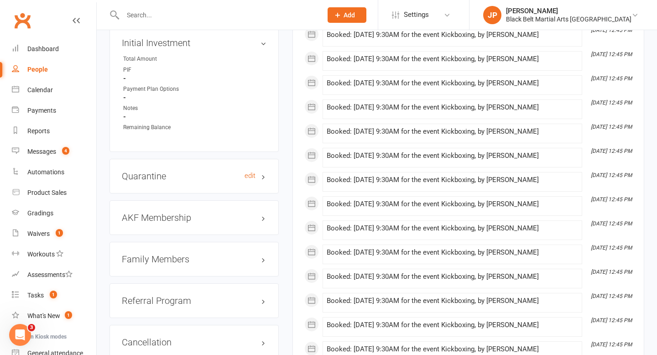
scroll to position [830, 0]
click at [168, 219] on h3 "AKF Membership edit" at bounding box center [194, 217] width 145 height 10
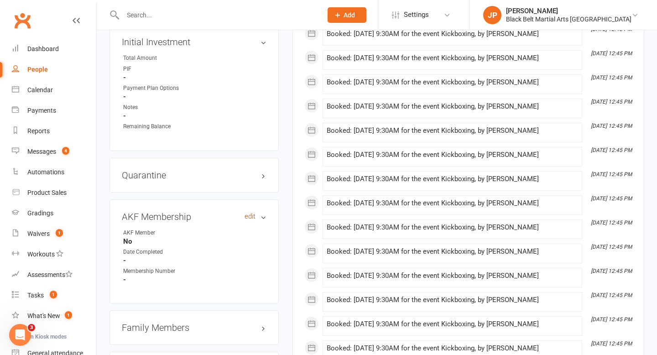
click at [248, 221] on link "edit" at bounding box center [250, 217] width 11 height 8
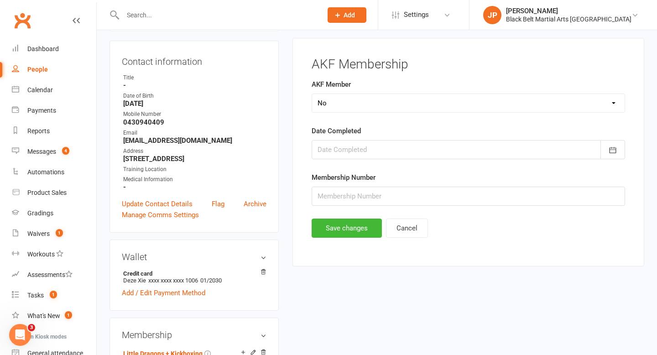
scroll to position [78, 0]
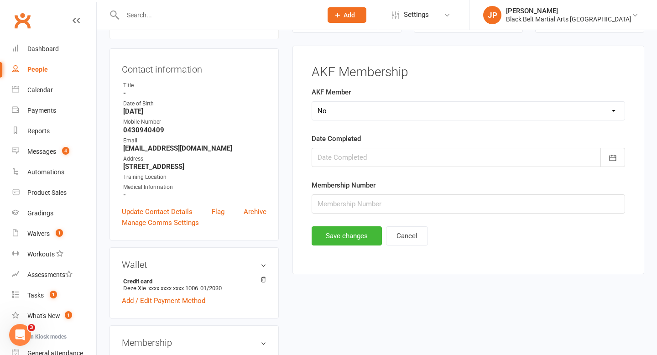
click at [360, 109] on select "Select Yes No Cancelled" at bounding box center [468, 111] width 313 height 18
select select "Yes"
click at [399, 154] on div at bounding box center [469, 157] width 314 height 19
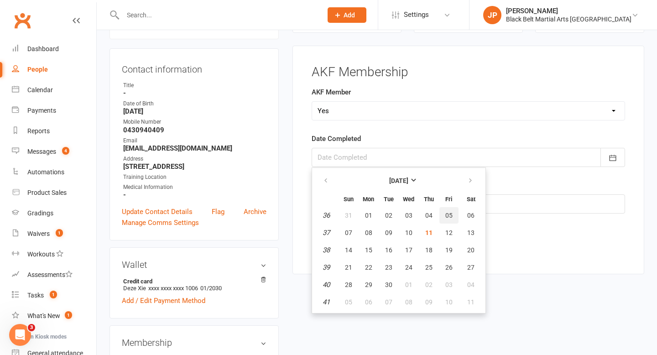
click at [448, 216] on span "05" at bounding box center [449, 215] width 7 height 7
type input "[DATE]"
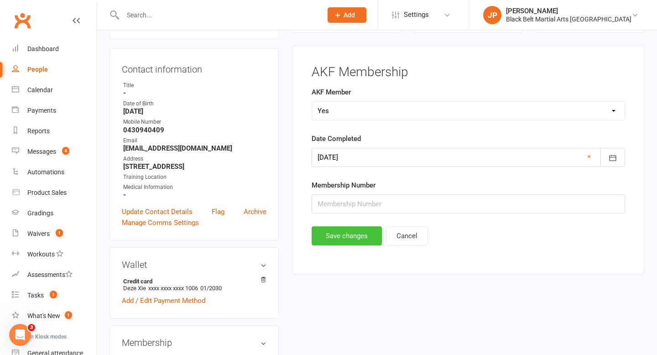
click at [331, 240] on button "Save changes" at bounding box center [347, 235] width 70 height 19
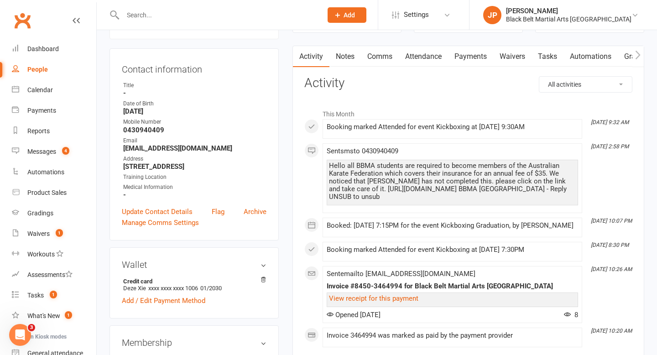
click at [270, 13] on input "text" at bounding box center [218, 15] width 196 height 13
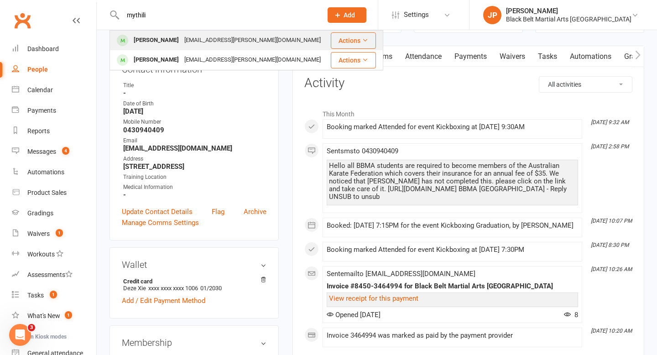
type input "mythili"
click at [171, 47] on div "Mythili Baker mythili.baker@gmail.com" at bounding box center [219, 40] width 219 height 19
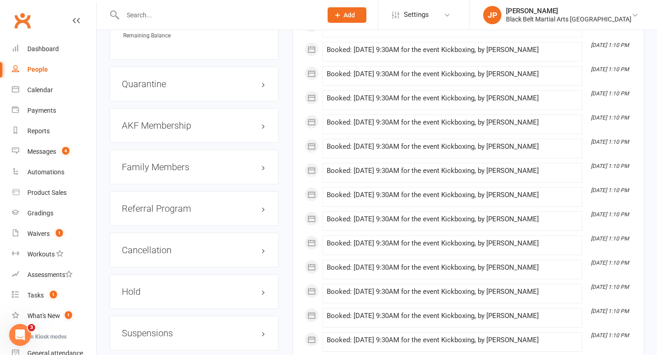
scroll to position [950, 0]
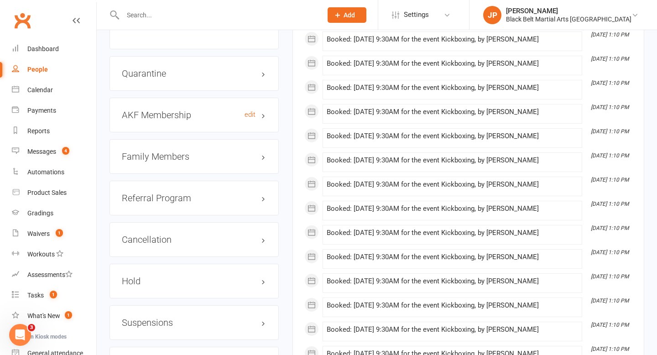
click at [199, 110] on h3 "AKF Membership edit" at bounding box center [194, 115] width 145 height 10
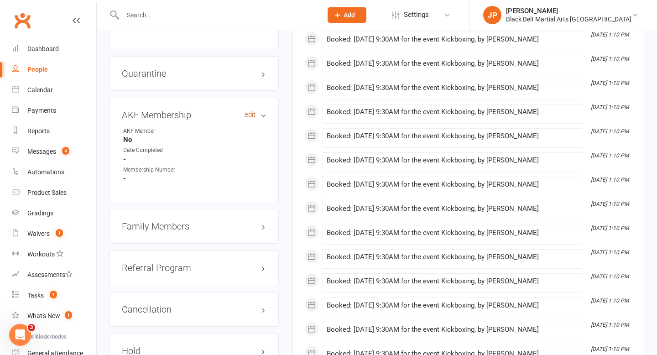
click at [252, 111] on link "edit" at bounding box center [250, 115] width 11 height 8
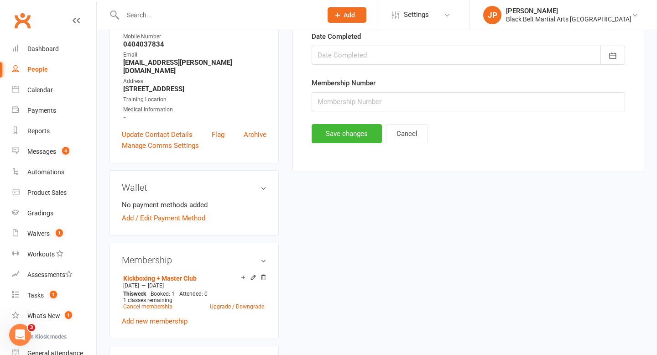
scroll to position [78, 0]
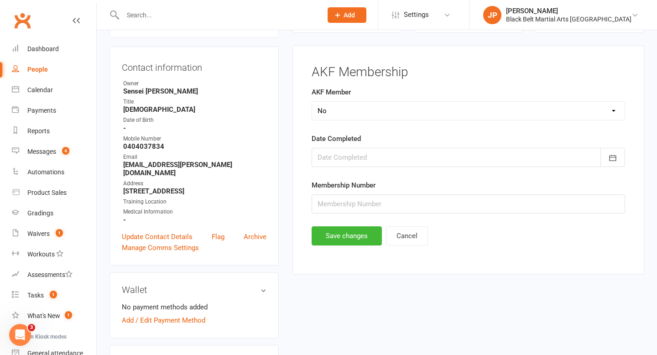
click at [325, 109] on select "Select Yes No Cancelled" at bounding box center [468, 111] width 313 height 18
select select "Yes"
click at [363, 155] on div at bounding box center [469, 157] width 314 height 19
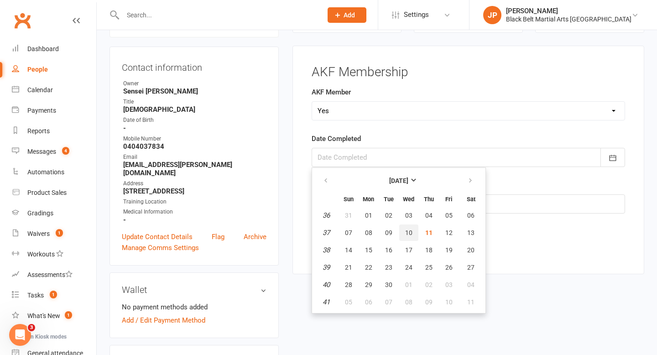
click at [405, 237] on button "10" at bounding box center [409, 233] width 19 height 16
type input "[DATE]"
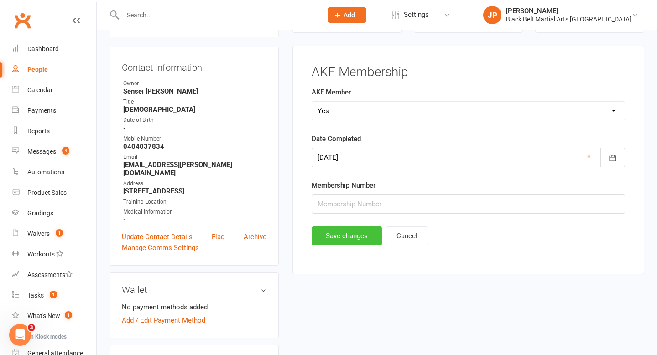
click at [350, 241] on button "Save changes" at bounding box center [347, 235] width 70 height 19
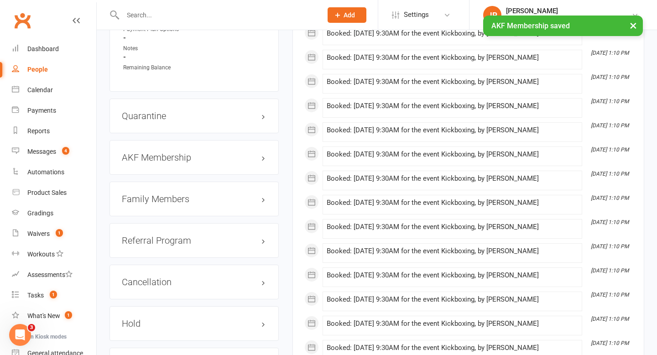
scroll to position [908, 0]
click at [212, 193] on h3 "Family Members" at bounding box center [194, 198] width 145 height 10
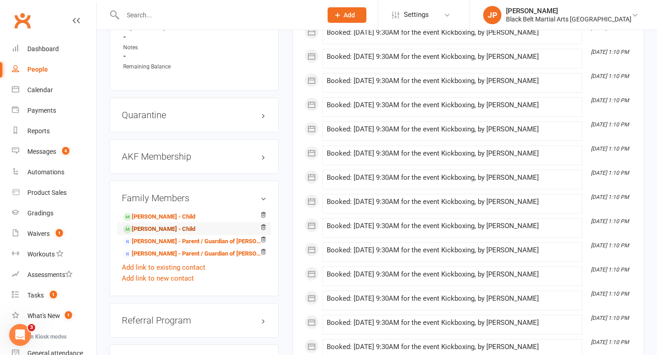
click at [159, 225] on link "Roshan Baker - Child" at bounding box center [159, 230] width 72 height 10
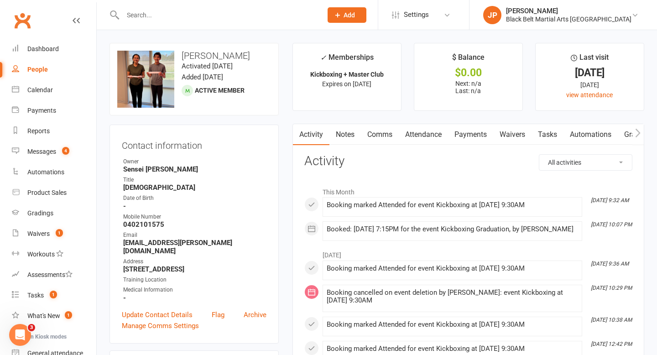
click at [277, 16] on input "text" at bounding box center [218, 15] width 196 height 13
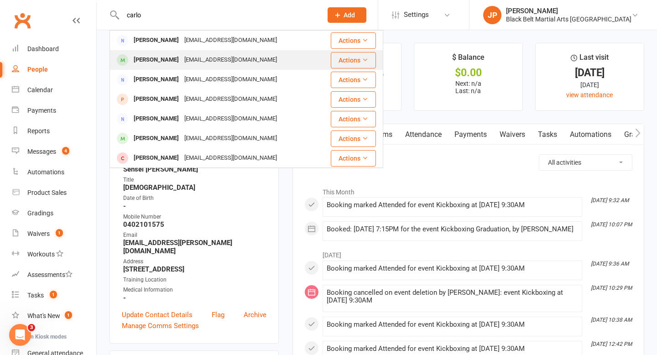
type input "carlo"
click at [182, 62] on div "qwikieg@yahoo.com" at bounding box center [231, 59] width 98 height 13
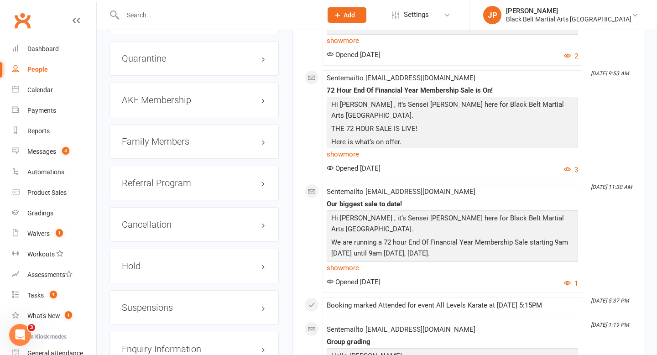
scroll to position [1013, 0]
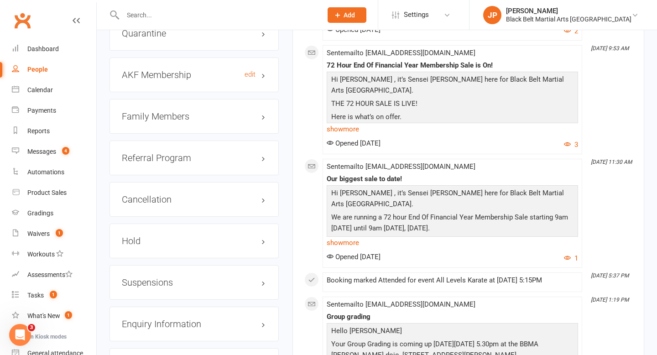
click at [176, 73] on h3 "AKF Membership edit" at bounding box center [194, 75] width 145 height 10
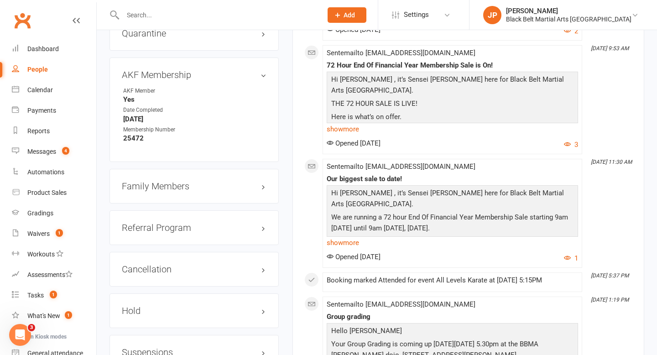
click at [268, 17] on input "text" at bounding box center [218, 15] width 196 height 13
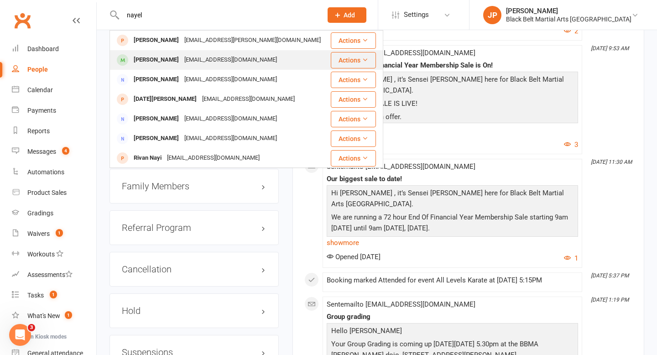
type input "nayel"
click at [162, 60] on div "Nayel Siddiqui" at bounding box center [156, 59] width 51 height 13
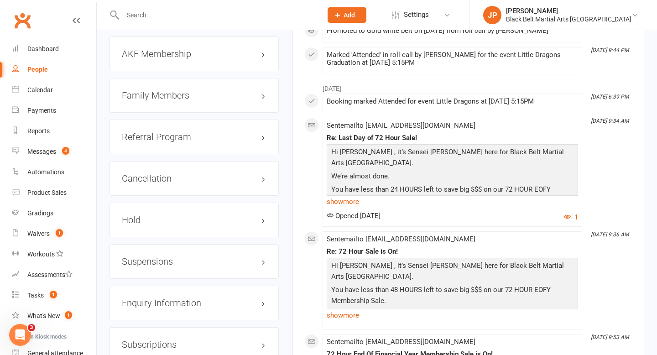
scroll to position [1009, 0]
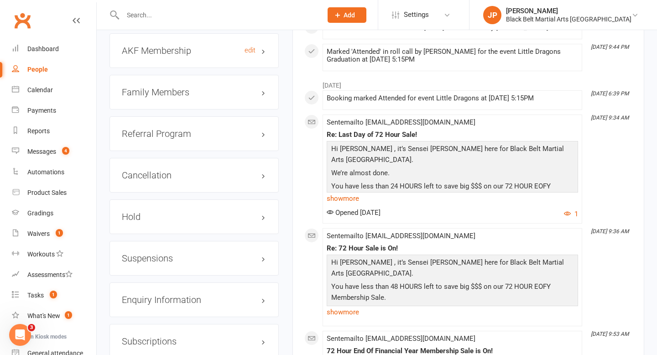
click at [174, 54] on h3 "AKF Membership edit" at bounding box center [194, 51] width 145 height 10
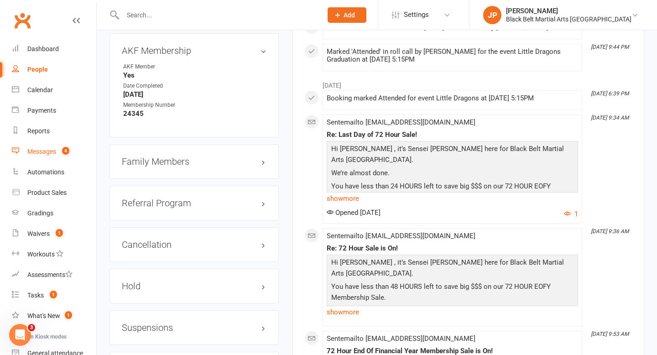
click at [34, 155] on link "Messages 4" at bounding box center [54, 152] width 84 height 21
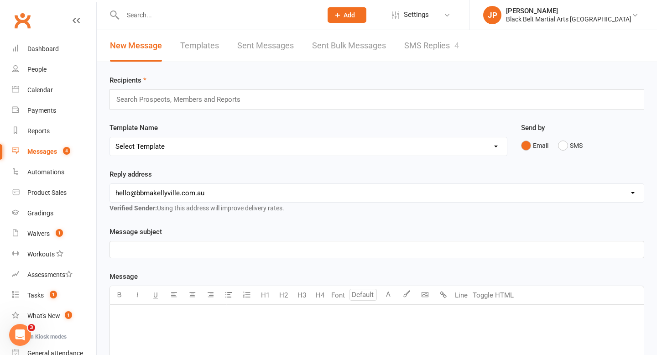
click at [435, 54] on link "SMS Replies 4" at bounding box center [432, 46] width 55 height 32
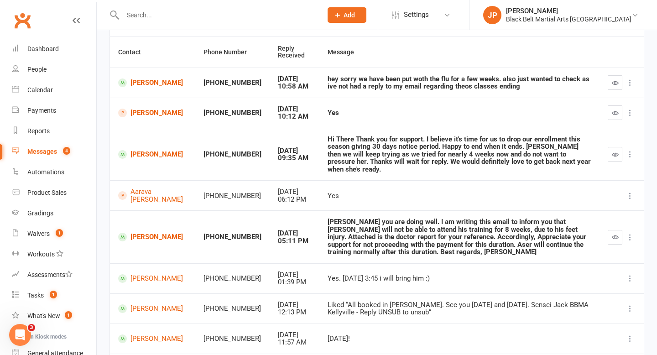
scroll to position [82, 0]
